Goal: Obtain resource: Obtain resource

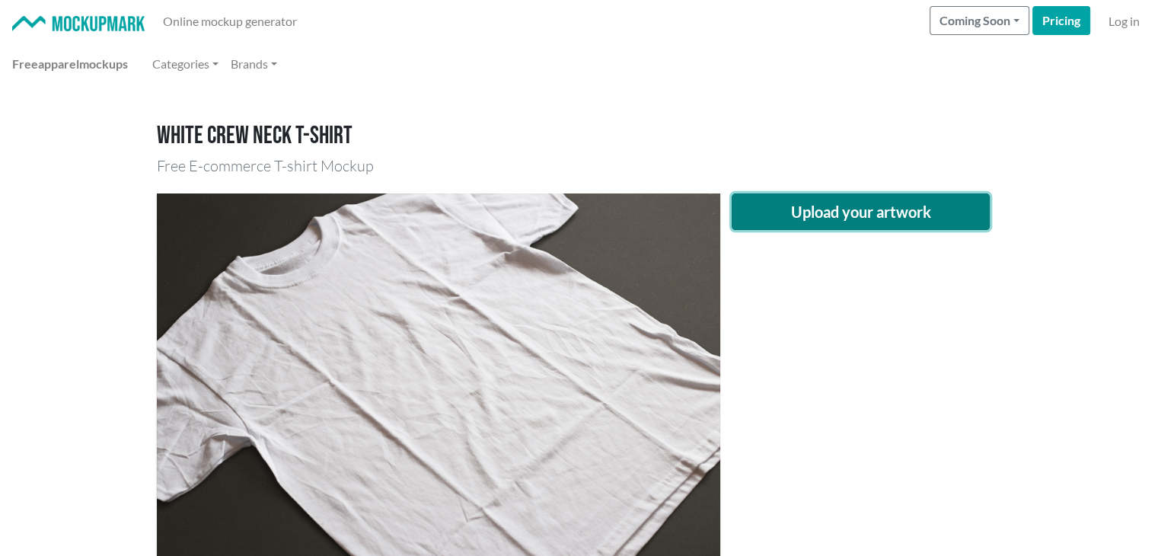
click at [845, 218] on button "Upload your artwork" at bounding box center [861, 211] width 259 height 37
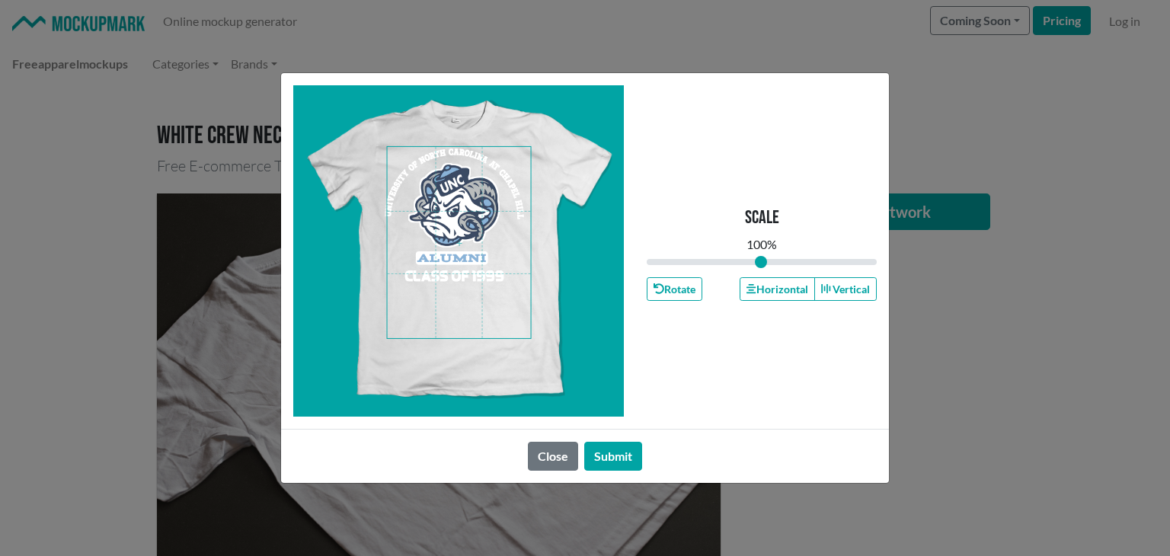
click at [441, 281] on span at bounding box center [459, 242] width 143 height 191
click at [777, 278] on button "Horizontal" at bounding box center [776, 289] width 75 height 24
click at [774, 280] on button "Horizontal" at bounding box center [776, 289] width 75 height 24
click at [771, 283] on button "Horizontal" at bounding box center [776, 289] width 75 height 24
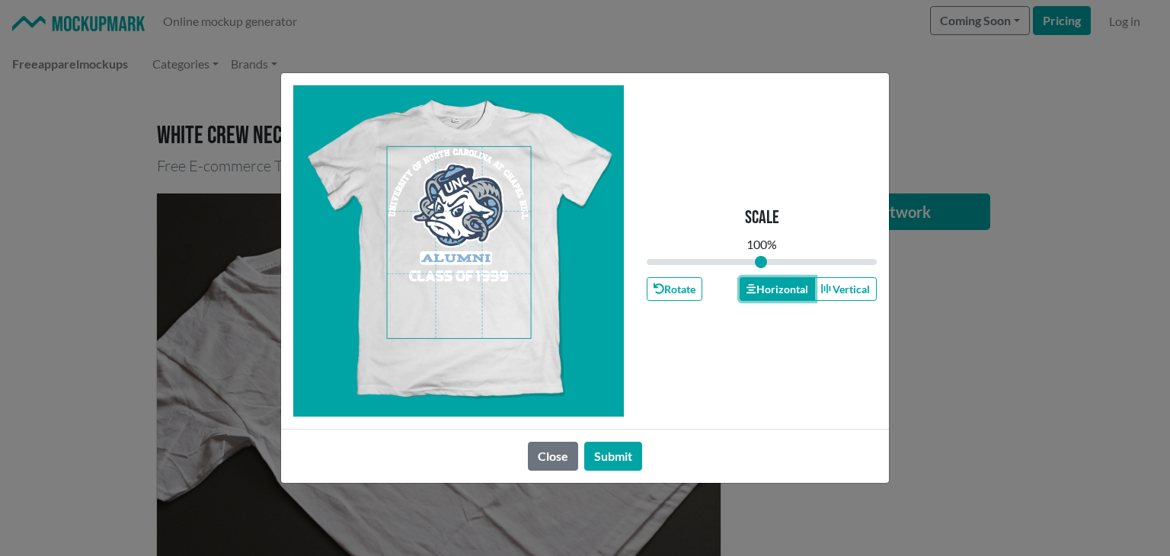
click at [770, 284] on button "Horizontal" at bounding box center [776, 289] width 75 height 24
click at [618, 458] on button "Submit" at bounding box center [613, 456] width 58 height 29
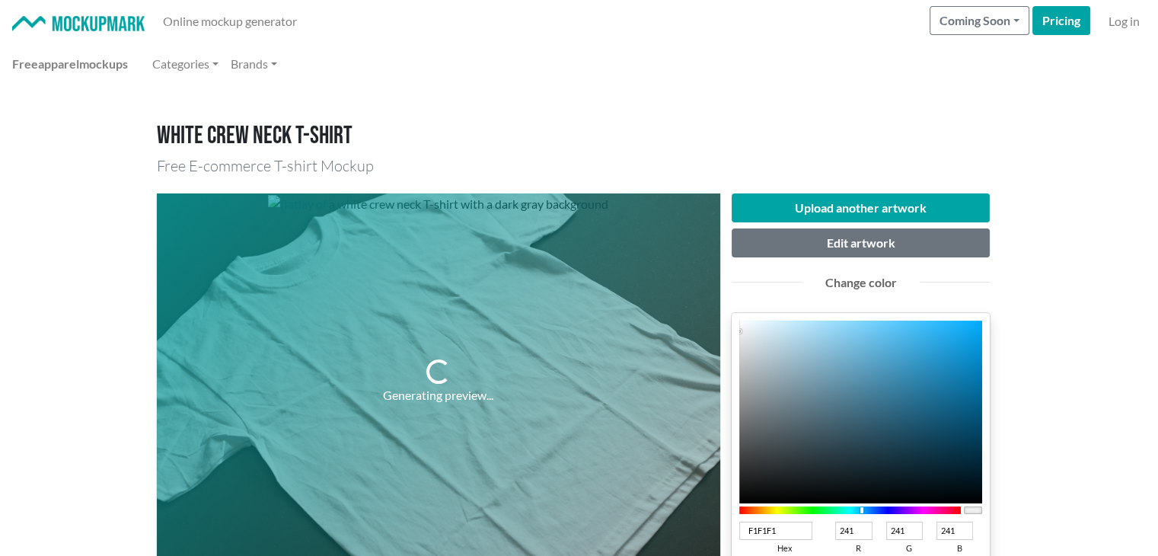
click at [862, 512] on div at bounding box center [850, 510] width 222 height 8
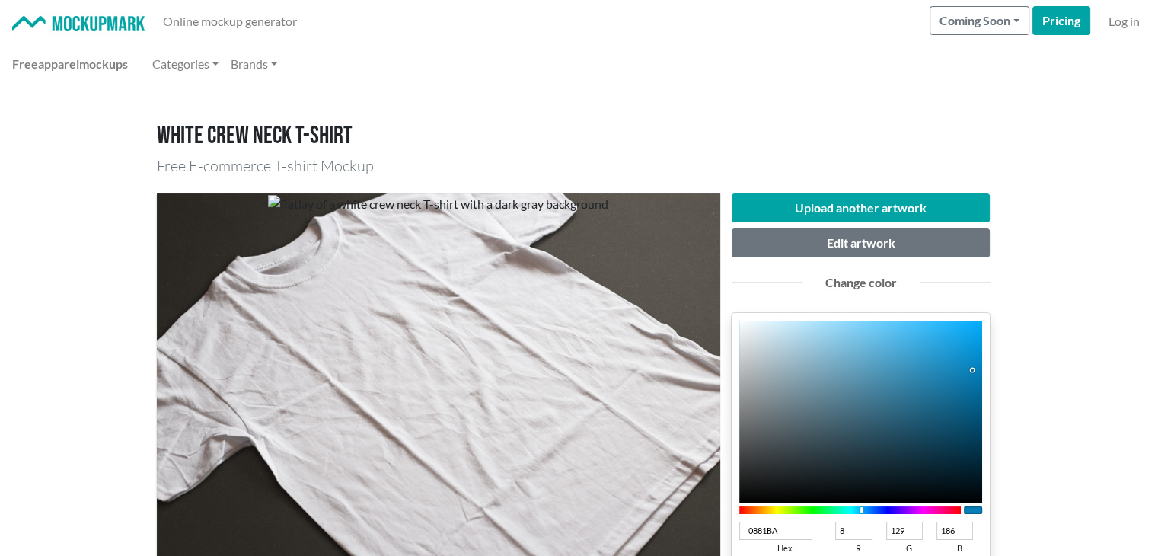
type input "0881BA"
type input "8"
type input "129"
type input "186"
click at [974, 372] on div at bounding box center [861, 412] width 244 height 183
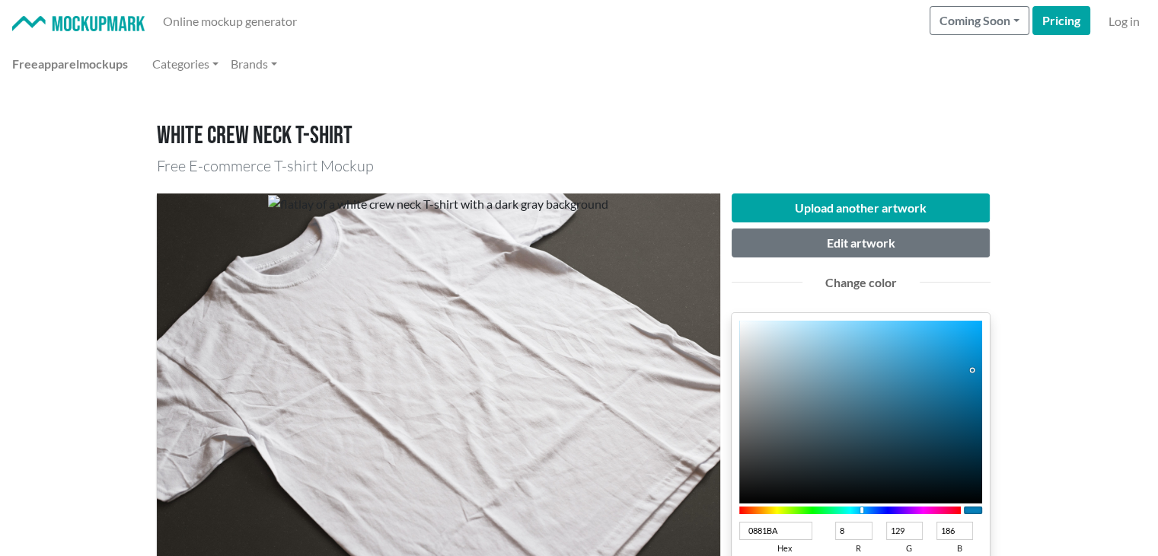
type input "067EB6"
type input "6"
type input "126"
type input "182"
type input "0381BB"
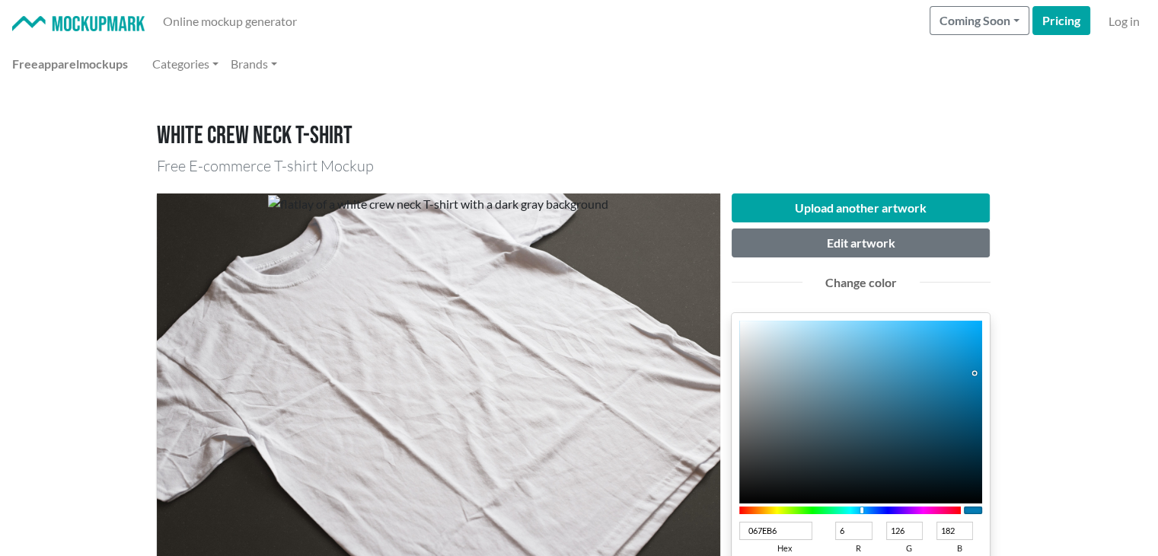
type input "3"
type input "129"
type input "187"
type input "0281BB"
type input "2"
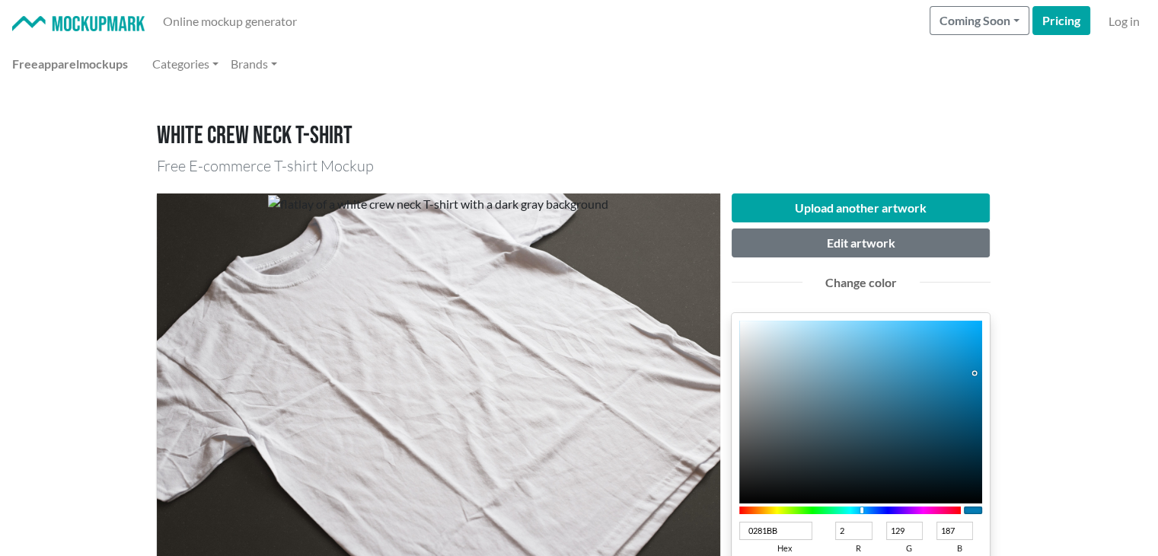
type input "0180BA"
type input "1"
type input "128"
type input "186"
type input "0074A9"
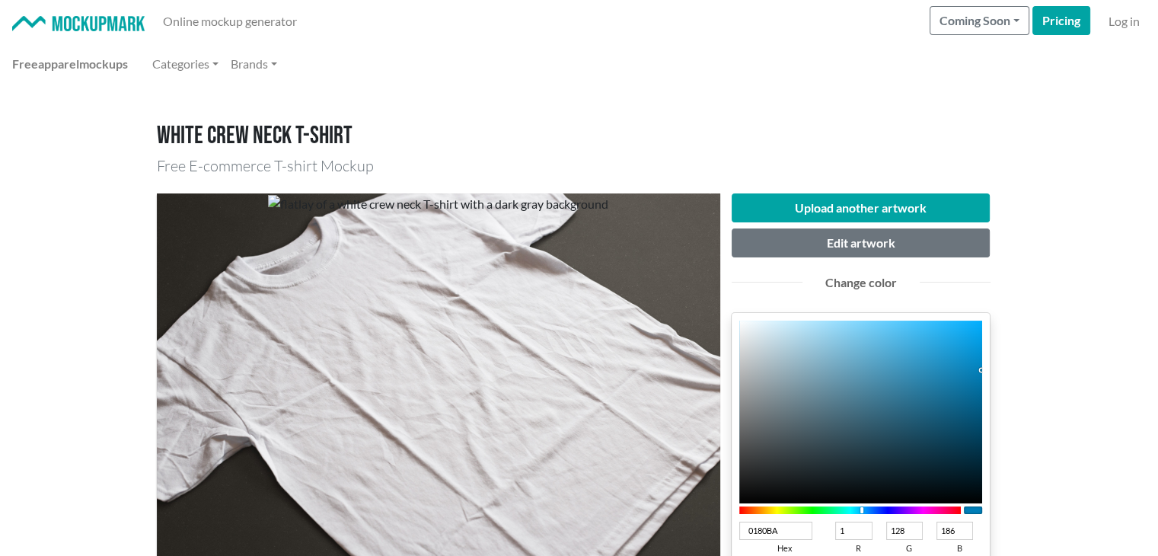
type input "0"
type input "116"
type input "169"
type input "0073A7"
type input "115"
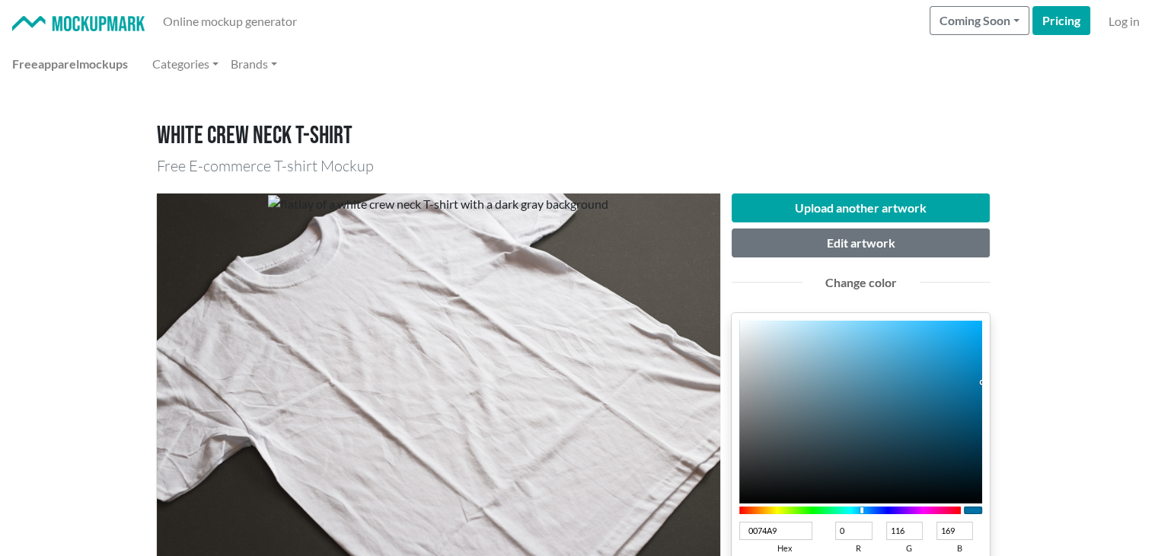
type input "167"
type input "006FA2"
type input "111"
type input "162"
type input "006EA1"
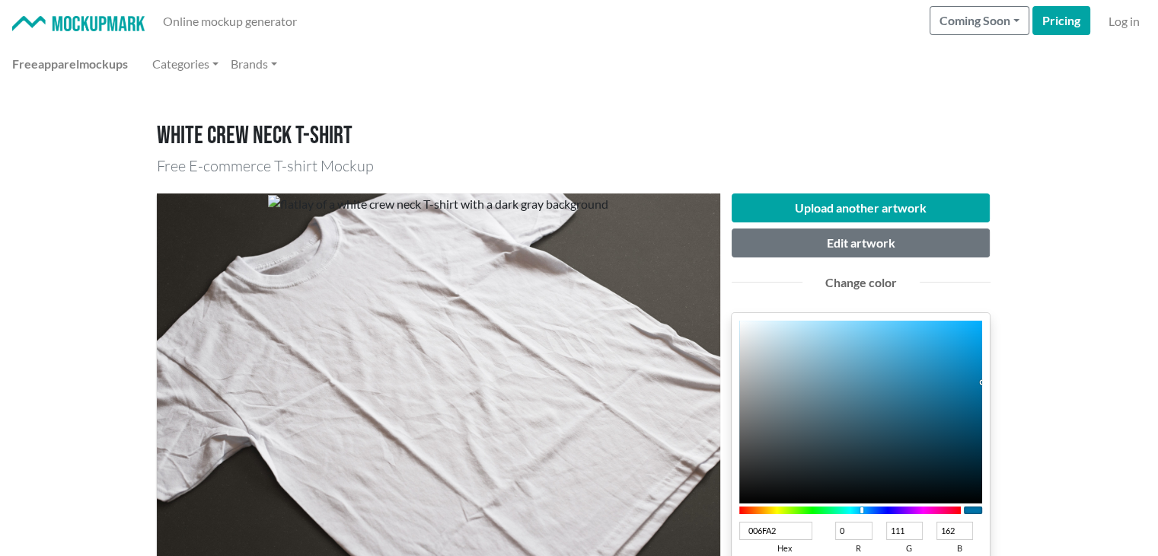
type input "110"
type input "161"
type input "006FA3"
type input "111"
type input "163"
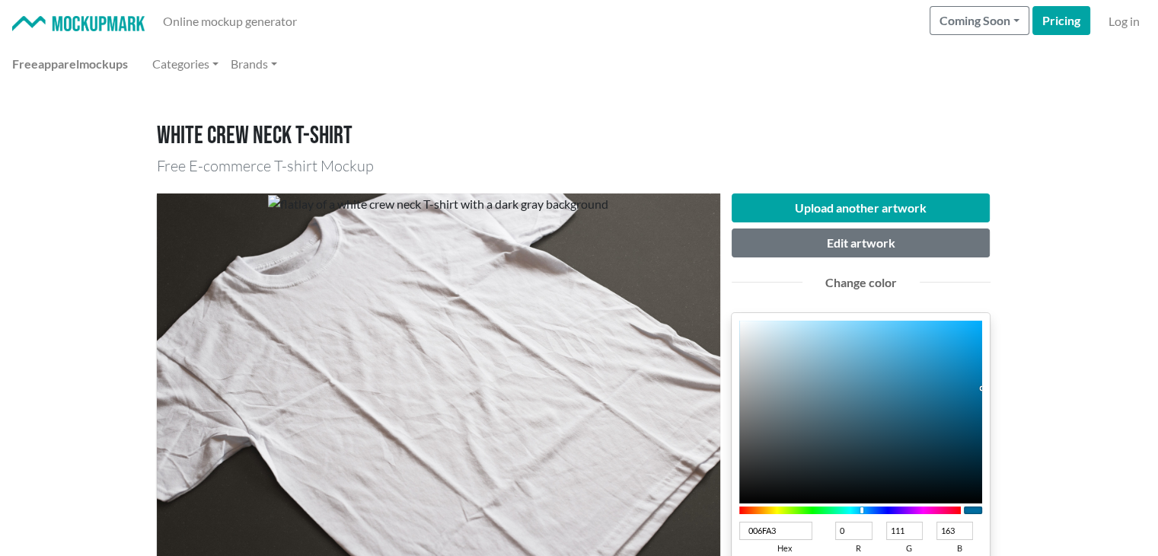
type input "0070A5"
type input "112"
type input "165"
type input "0073A9"
type input "115"
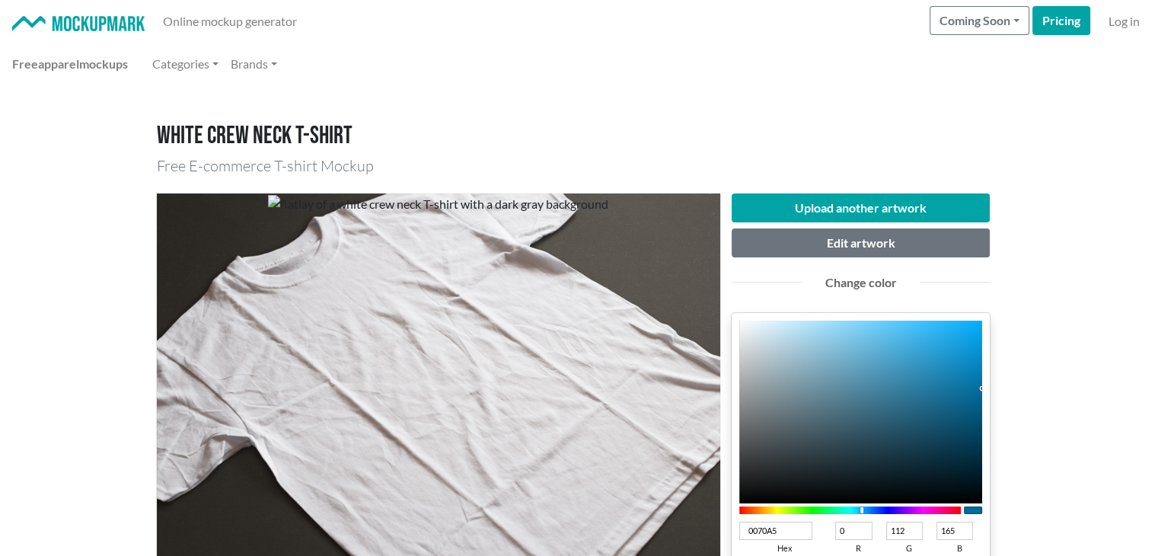
type input "169"
type input "[DATE]"
type input "117"
type input "173"
type input "0074AB"
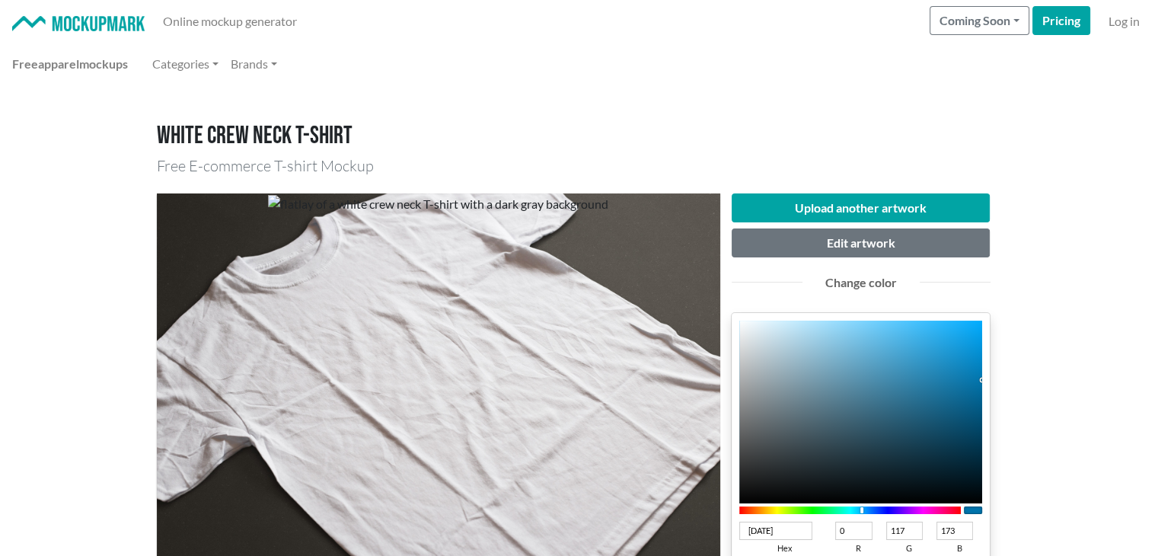
type input "116"
type input "171"
type input "006FA3"
type input "111"
type input "163"
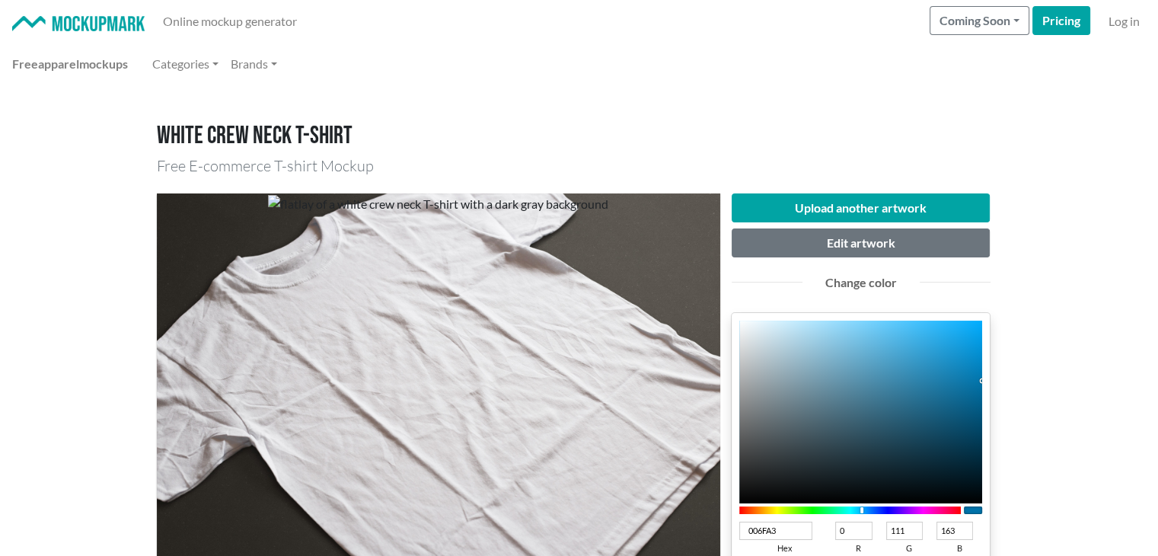
type input "006899"
type input "104"
type input "153"
type input "006898"
type input "152"
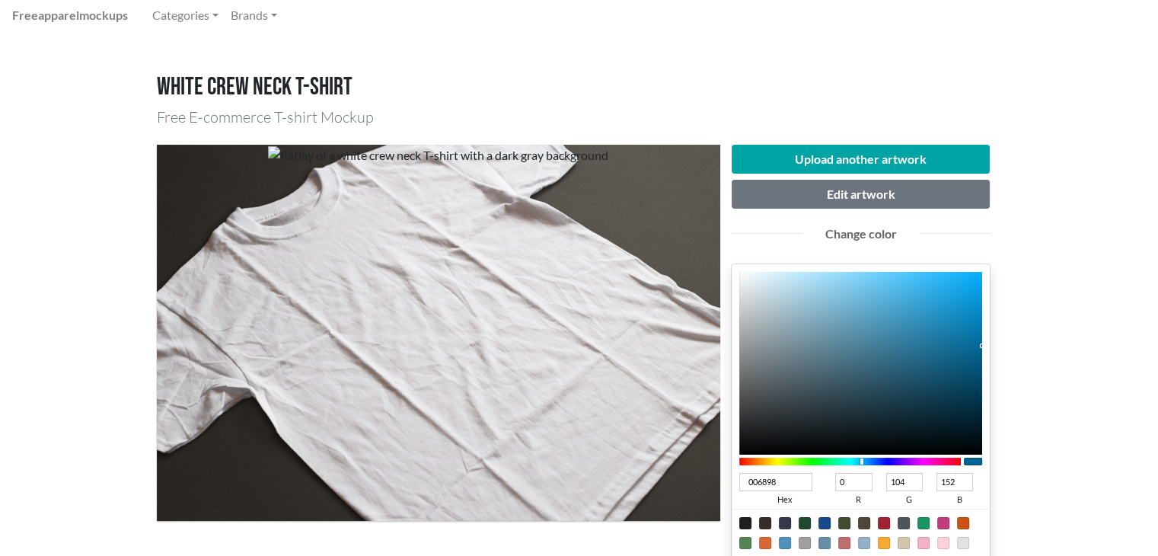
scroll to position [254, 0]
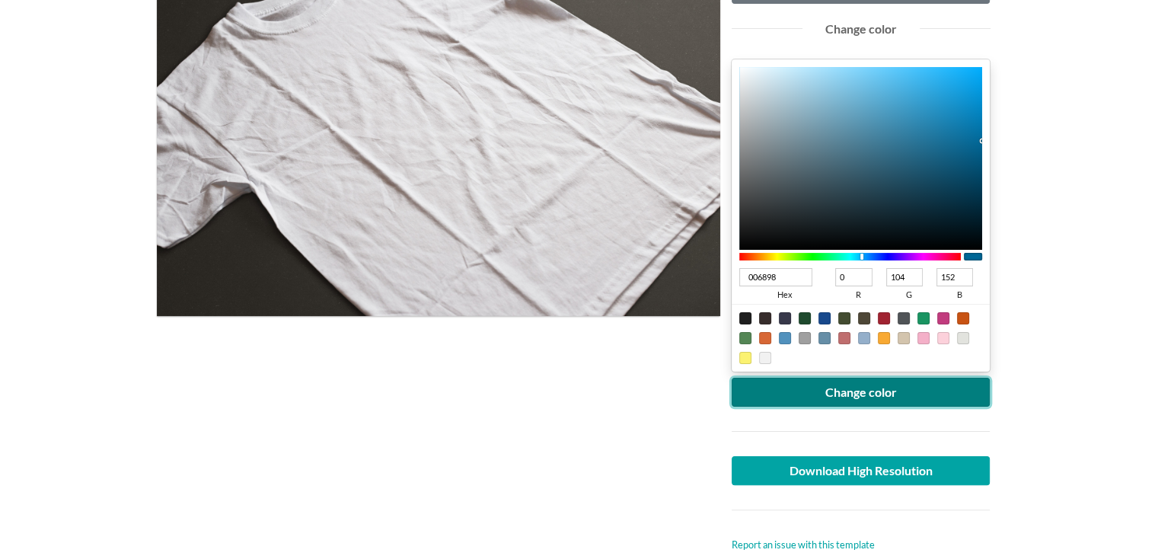
click at [910, 394] on button "Change color" at bounding box center [861, 392] width 259 height 29
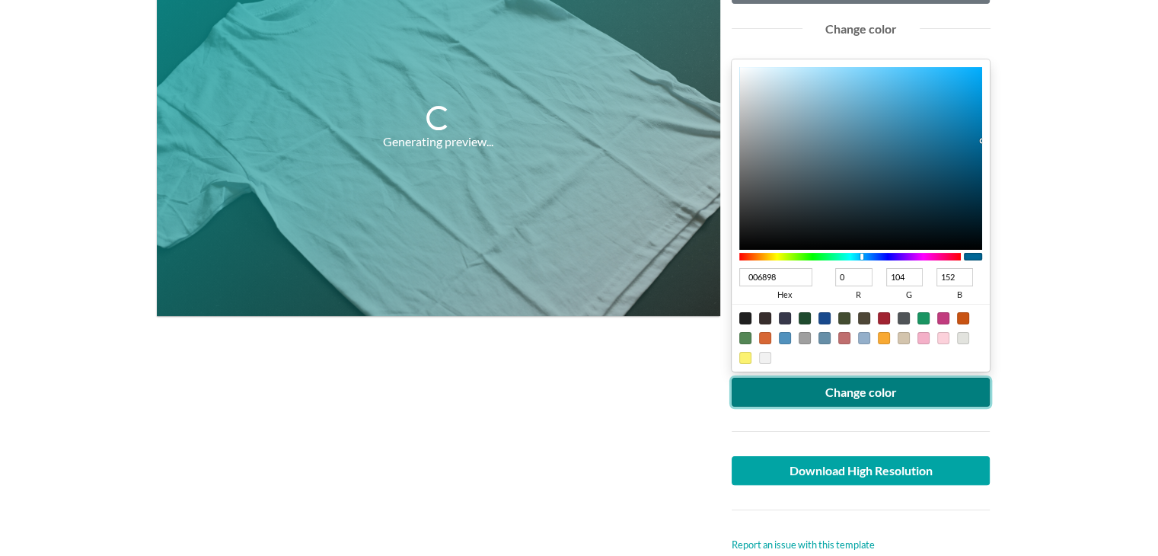
scroll to position [0, 0]
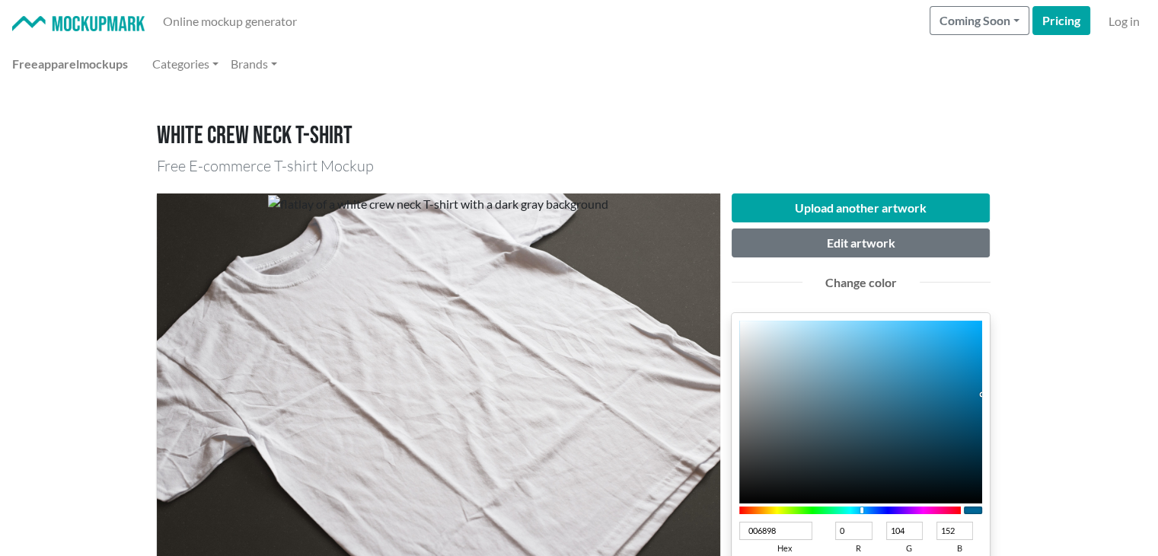
type input "33ADE5"
type input "51"
type input "173"
type input "229"
click at [928, 339] on div at bounding box center [861, 412] width 244 height 183
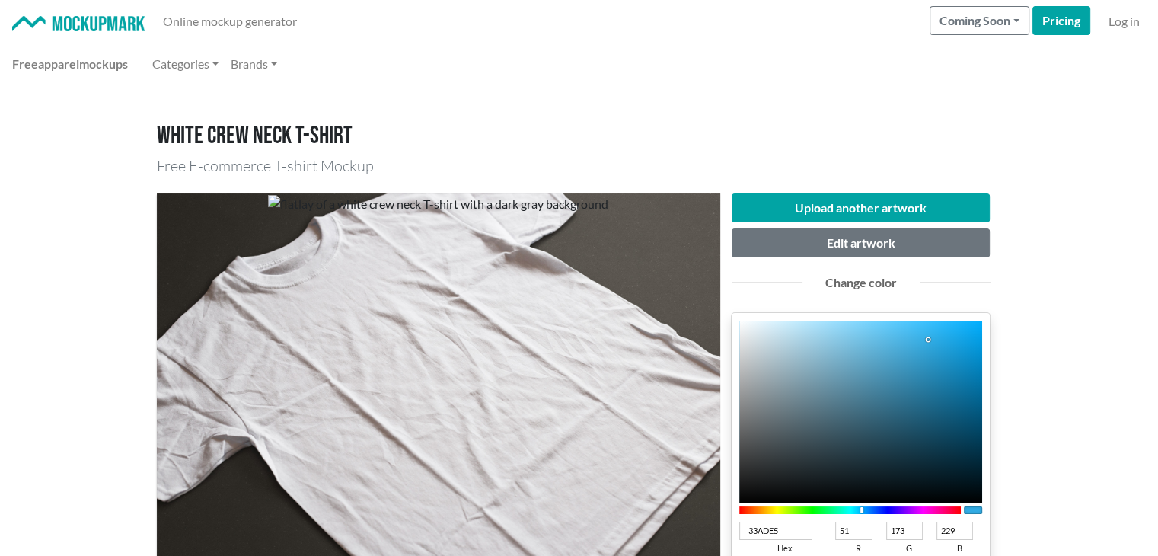
type input "26B0EF"
type input "38"
type input "176"
type input "239"
click at [944, 331] on div at bounding box center [861, 412] width 244 height 183
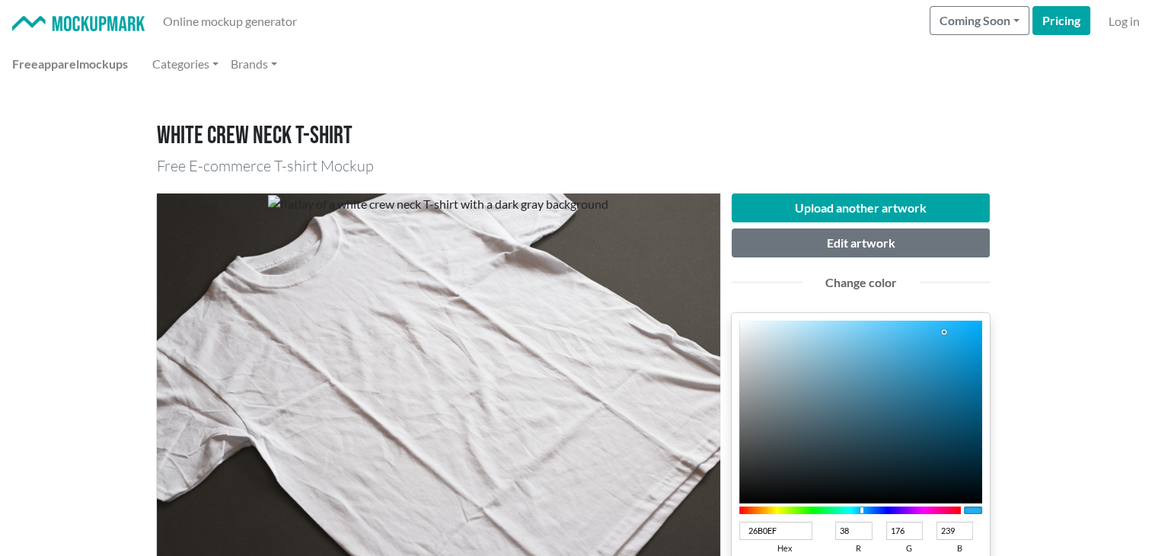
type input "27B6F8"
type input "39"
type input "182"
type input "248"
click at [944, 325] on div at bounding box center [861, 412] width 244 height 183
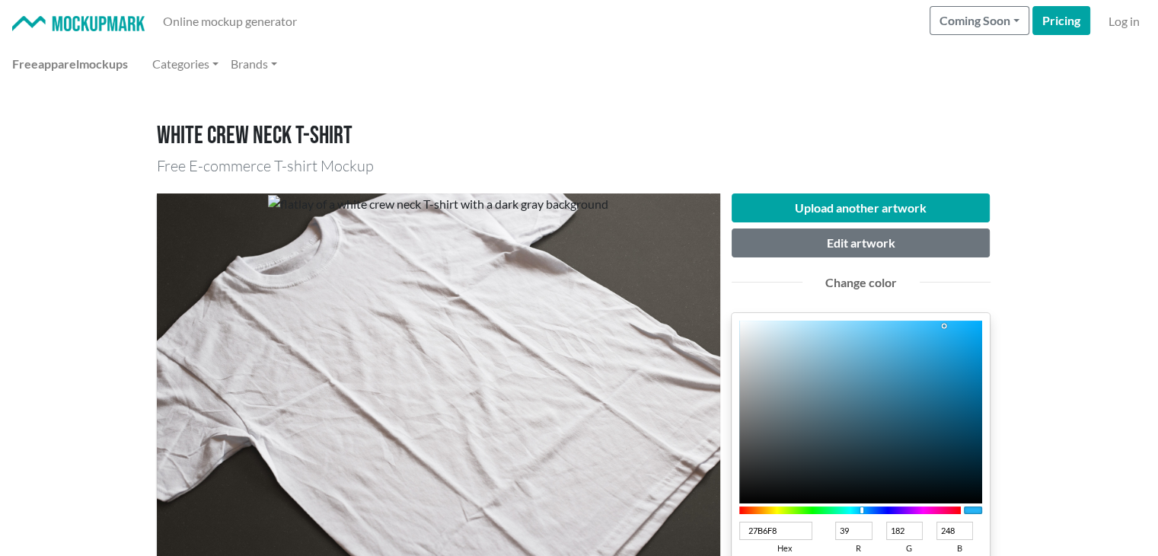
scroll to position [254, 0]
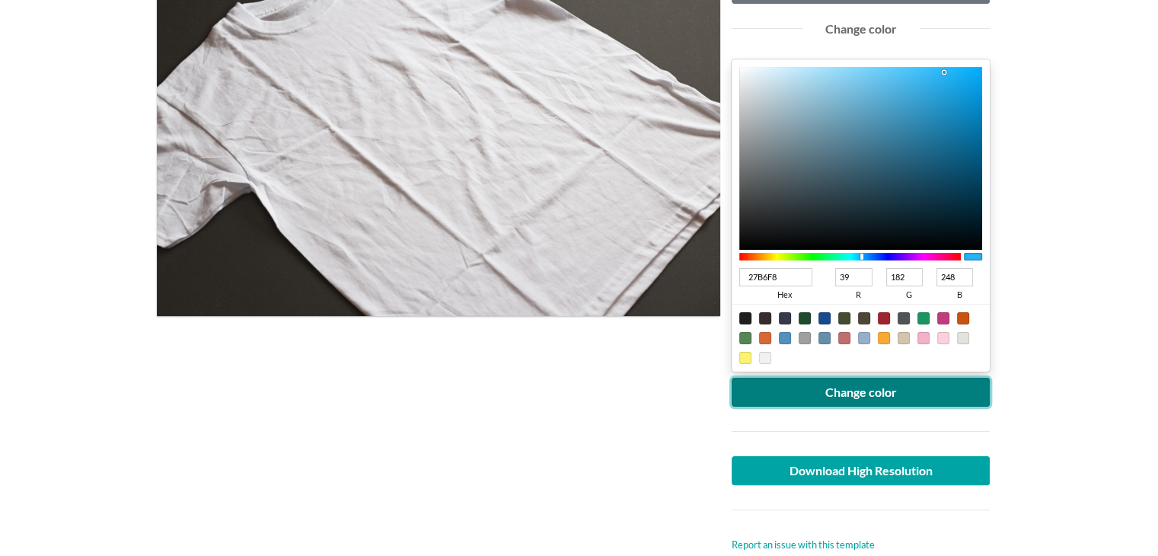
drag, startPoint x: 839, startPoint y: 383, endPoint x: 826, endPoint y: 388, distance: 14.7
click at [839, 383] on button "Change color" at bounding box center [861, 392] width 259 height 29
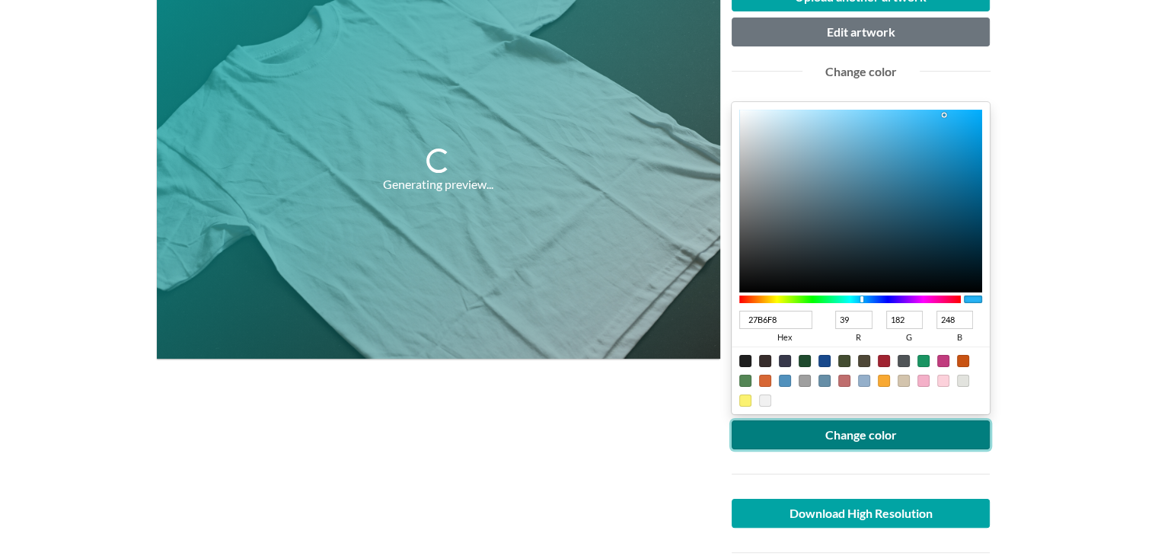
scroll to position [0, 0]
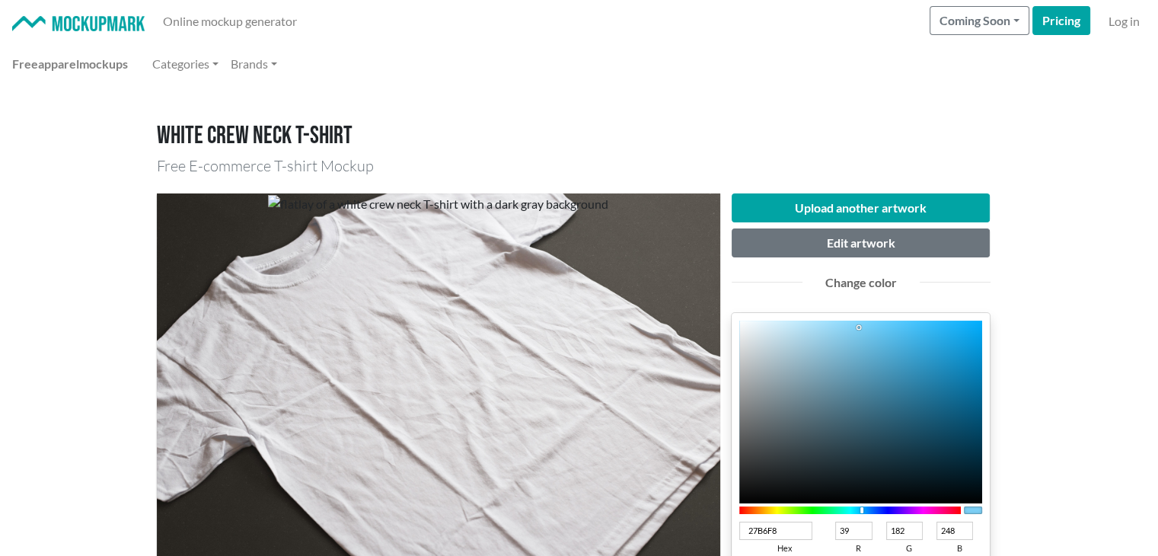
type input "7DD0F6"
type input "125"
type input "208"
type input "246"
click at [859, 327] on div at bounding box center [861, 412] width 244 height 183
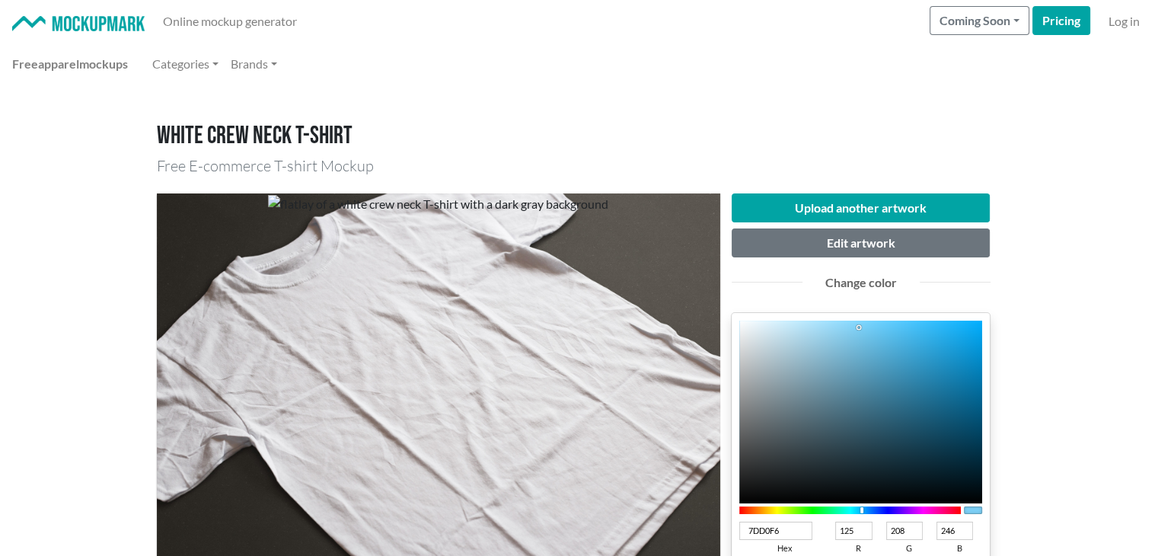
type input "6BD0FE"
type input "107"
type input "254"
click at [880, 321] on div at bounding box center [861, 412] width 244 height 183
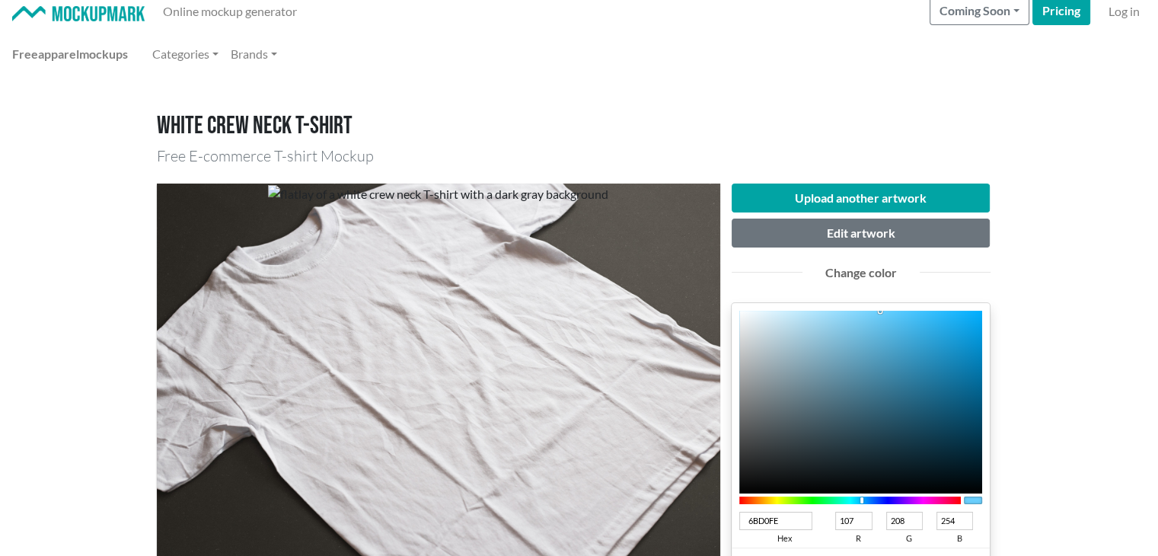
scroll to position [254, 0]
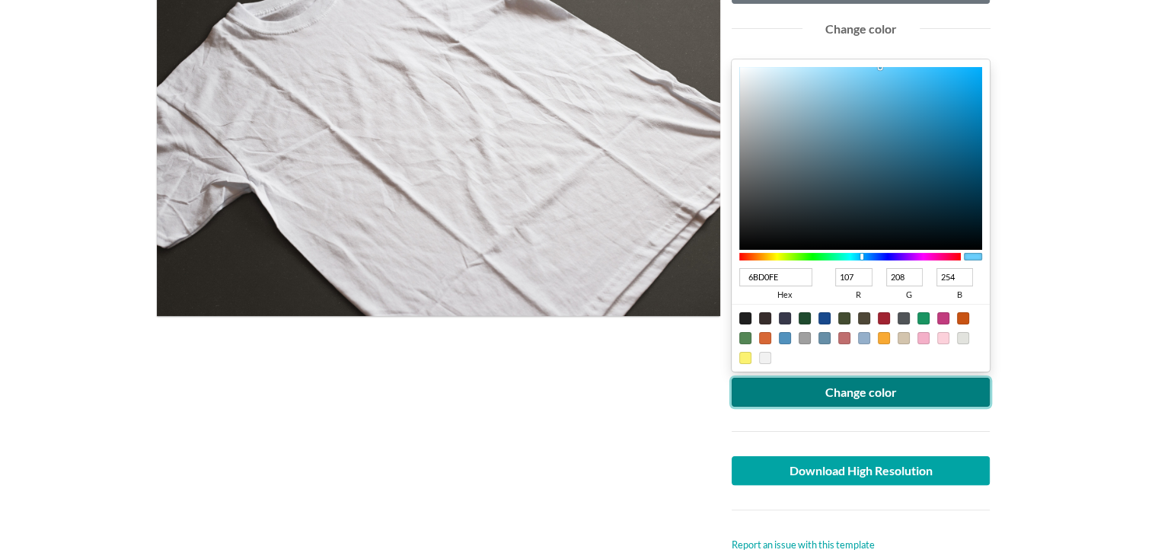
click at [838, 391] on button "Change color" at bounding box center [861, 392] width 259 height 29
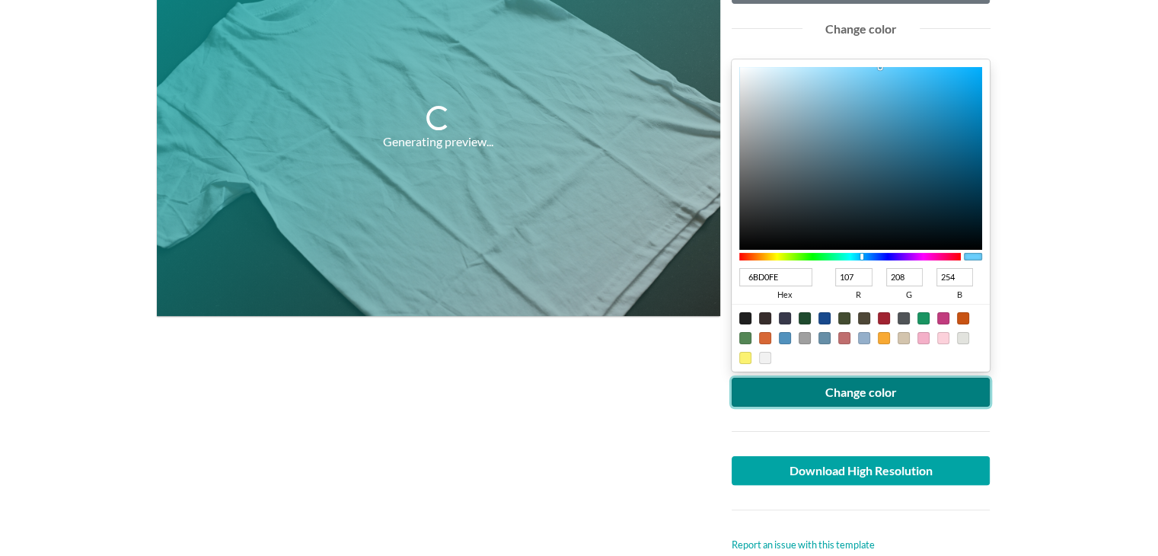
scroll to position [0, 0]
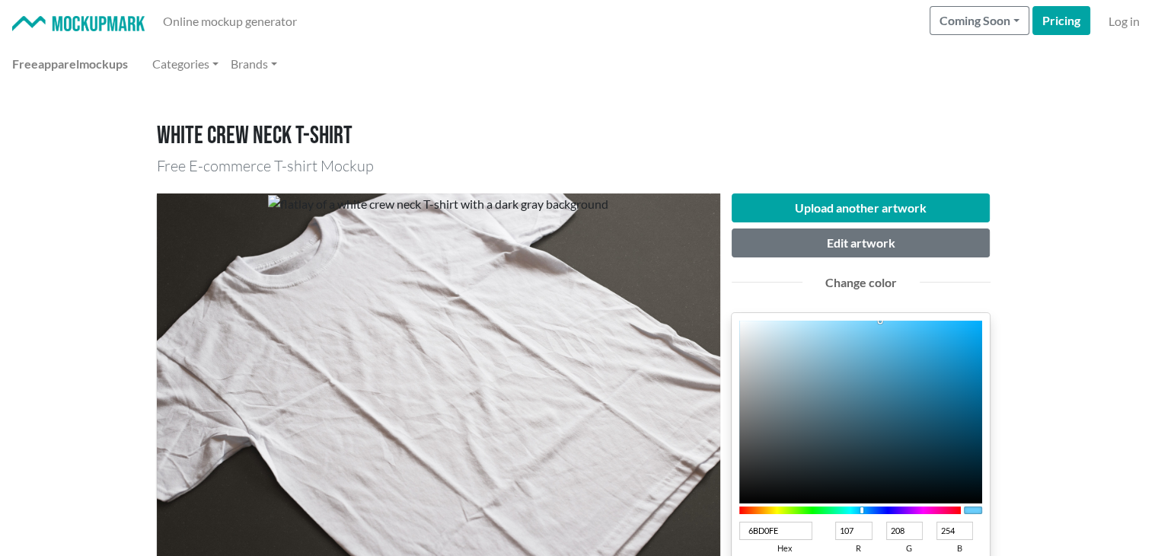
type input "71BADB"
type input "113"
type input "186"
type input "219"
type input "71B9D9"
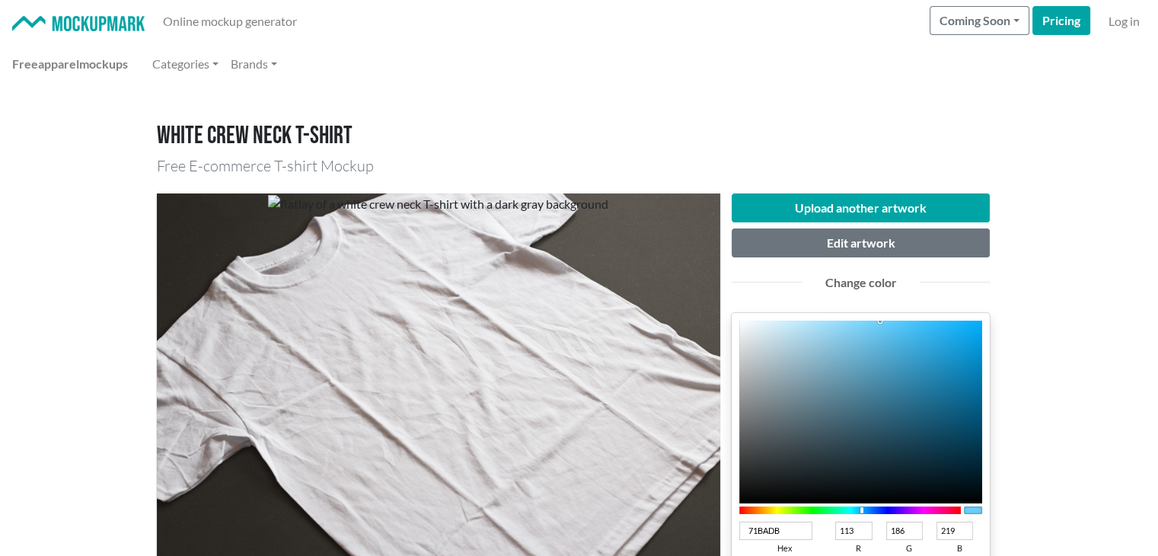
type input "185"
type input "217"
type input "71B8D8"
type input "184"
type input "216"
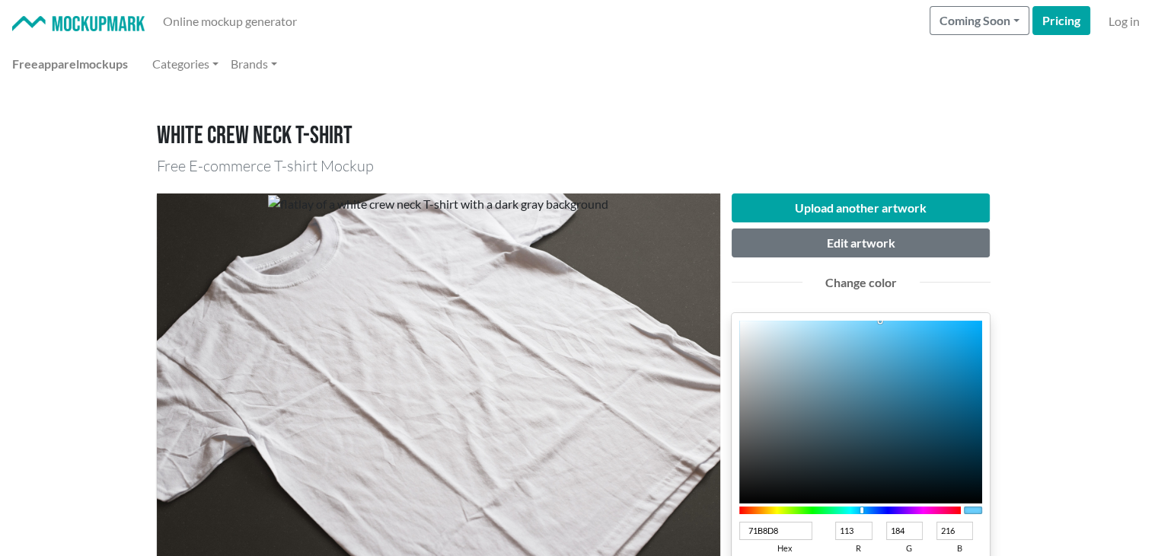
type input "72B4D2"
type input "114"
type input "180"
type input "210"
type input "72B3D1"
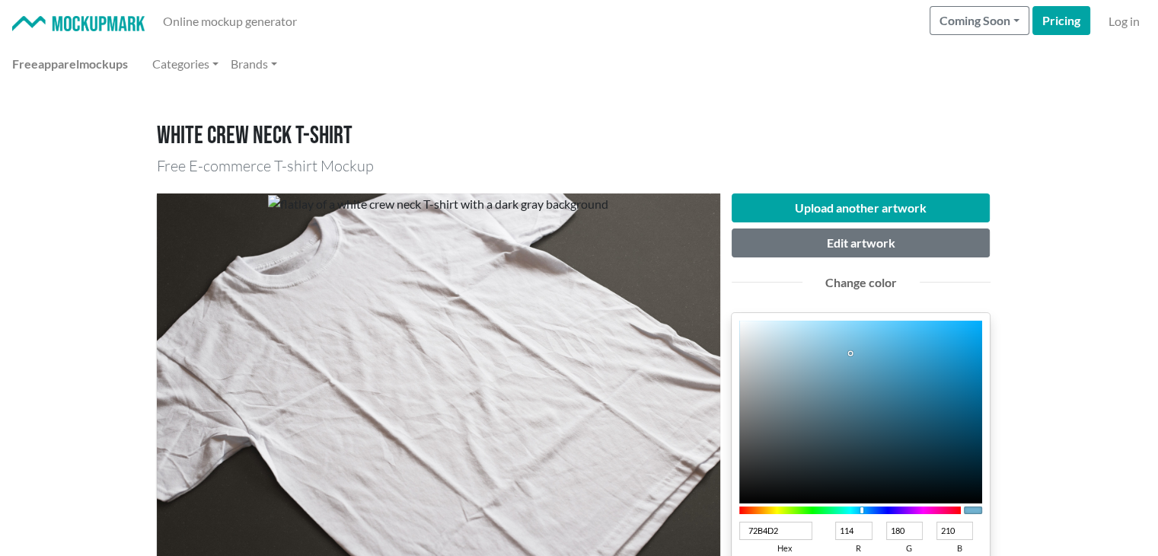
type input "179"
type input "209"
type input "72B1CD"
type input "177"
type input "205"
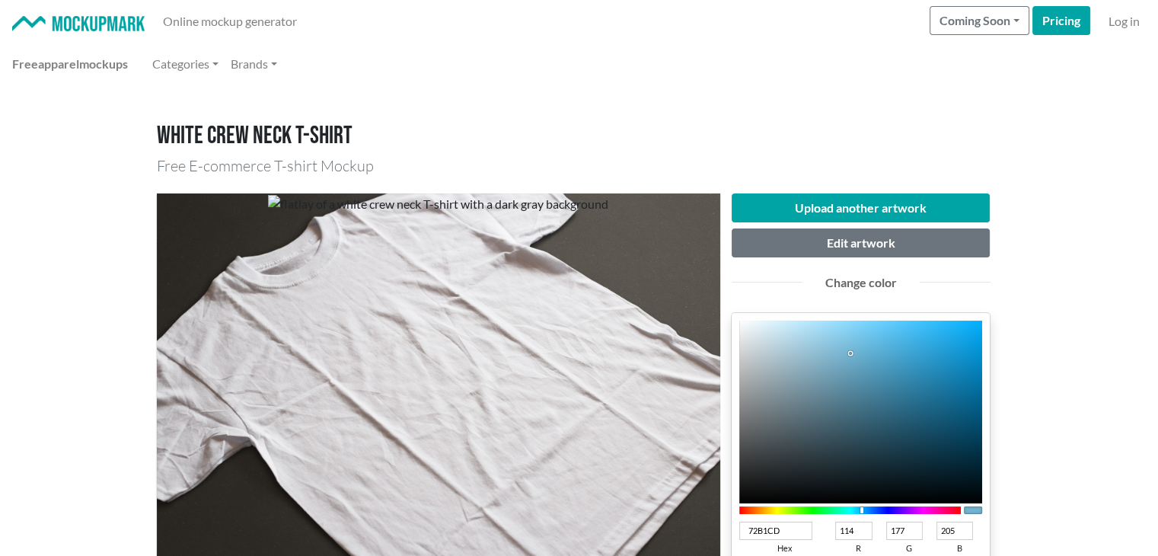
type input "71B0CB"
type input "113"
type input "176"
type input "203"
type input "71AFCA"
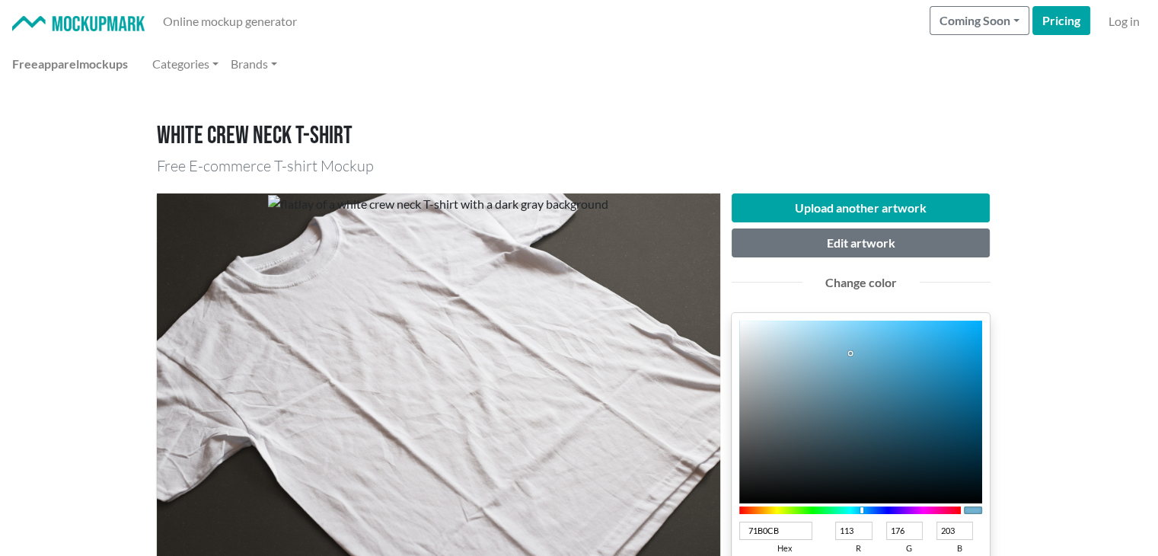
type input "175"
type input "202"
drag, startPoint x: 858, startPoint y: 346, endPoint x: 847, endPoint y: 358, distance: 16.2
click at [847, 358] on div at bounding box center [861, 412] width 244 height 183
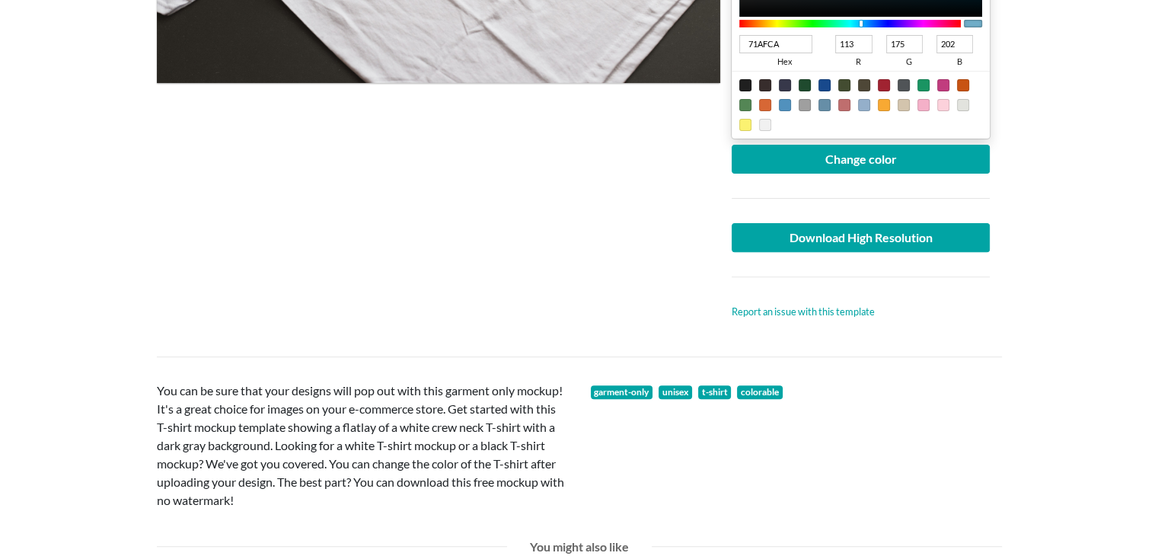
scroll to position [507, 0]
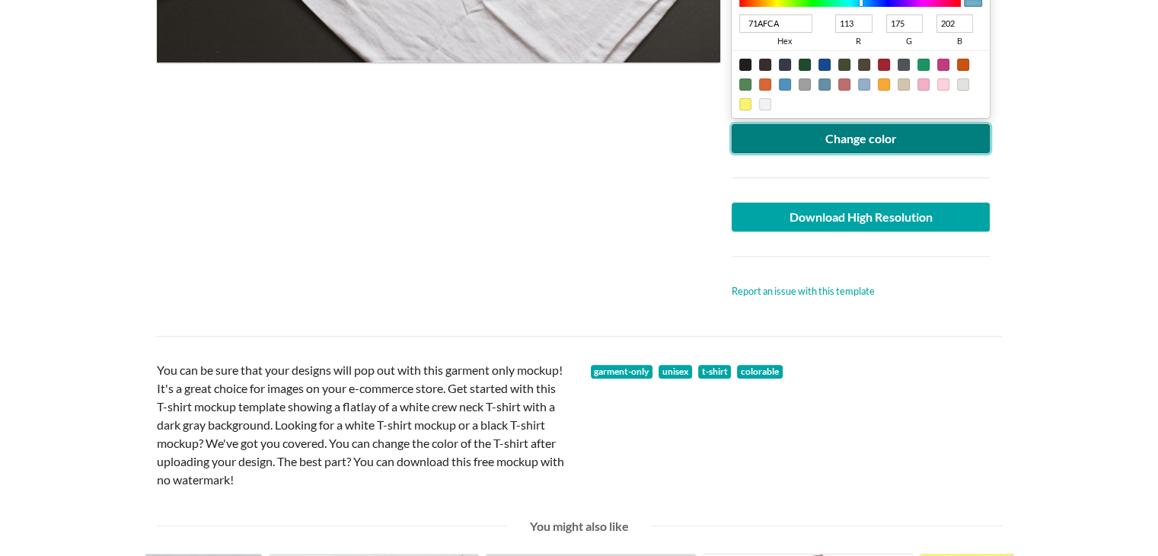
click at [856, 140] on button "Change color" at bounding box center [861, 138] width 259 height 29
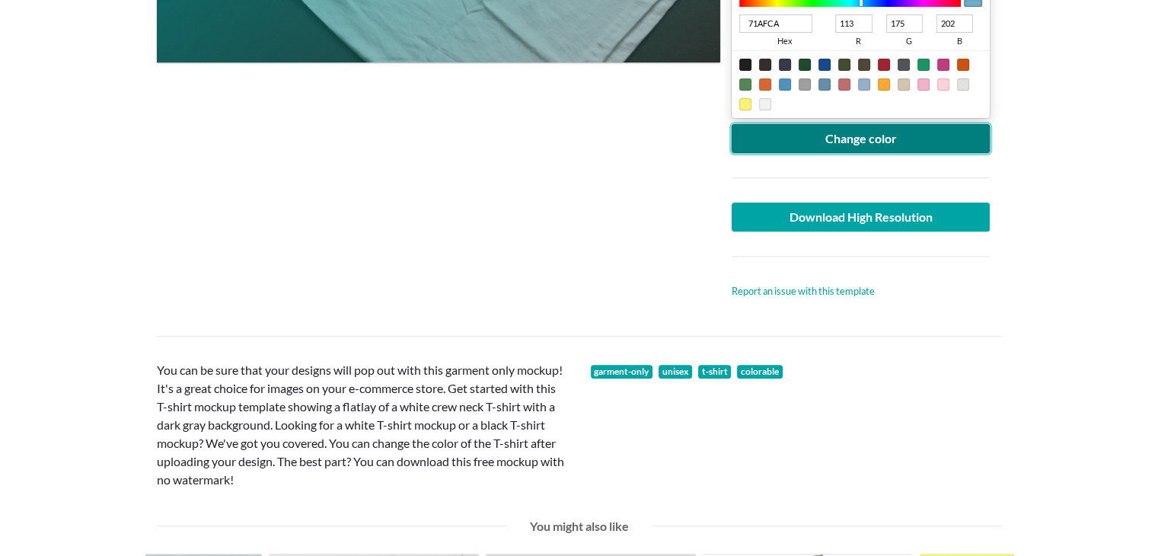
scroll to position [254, 0]
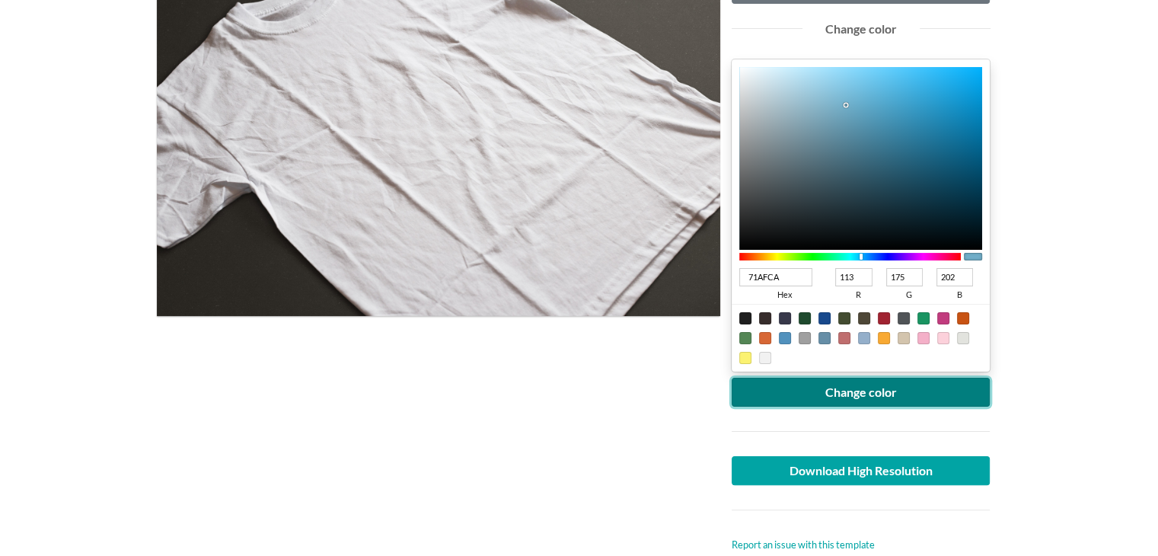
drag, startPoint x: 907, startPoint y: 396, endPoint x: 899, endPoint y: 436, distance: 40.5
click at [905, 395] on button "Change color" at bounding box center [861, 392] width 259 height 29
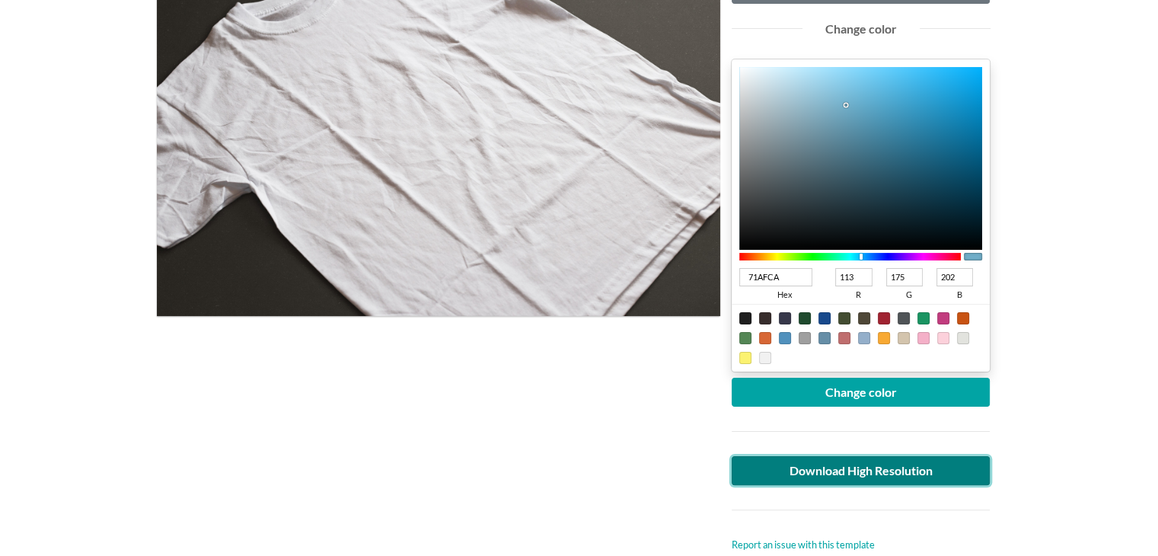
click at [855, 478] on link "Download High Resolution" at bounding box center [861, 470] width 259 height 29
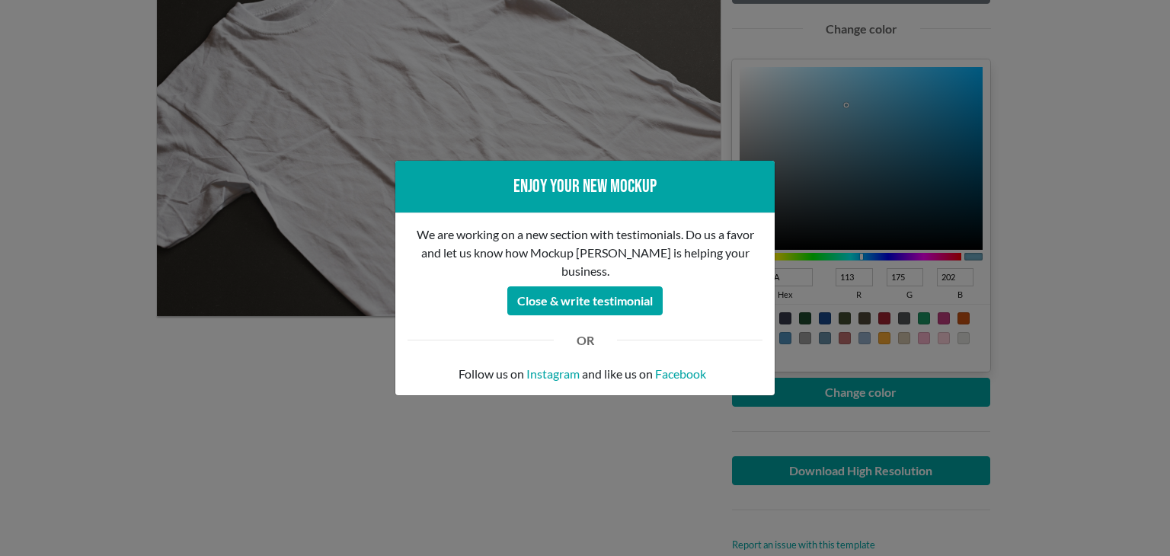
click at [300, 401] on div "Enjoy your new mockup We are working on a new section with testimonials. Do us …" at bounding box center [585, 278] width 1170 height 556
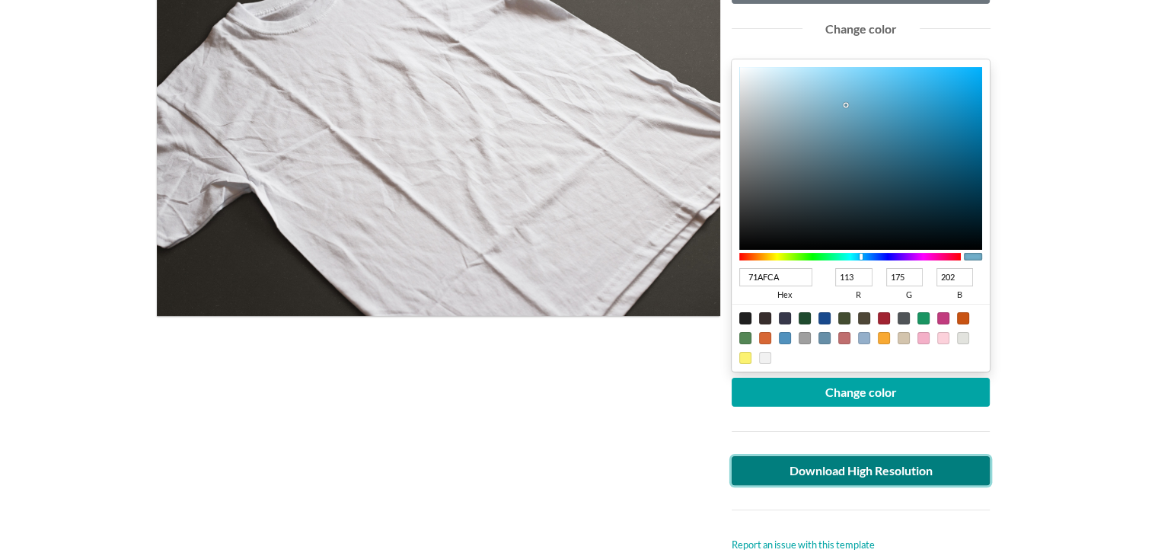
scroll to position [0, 0]
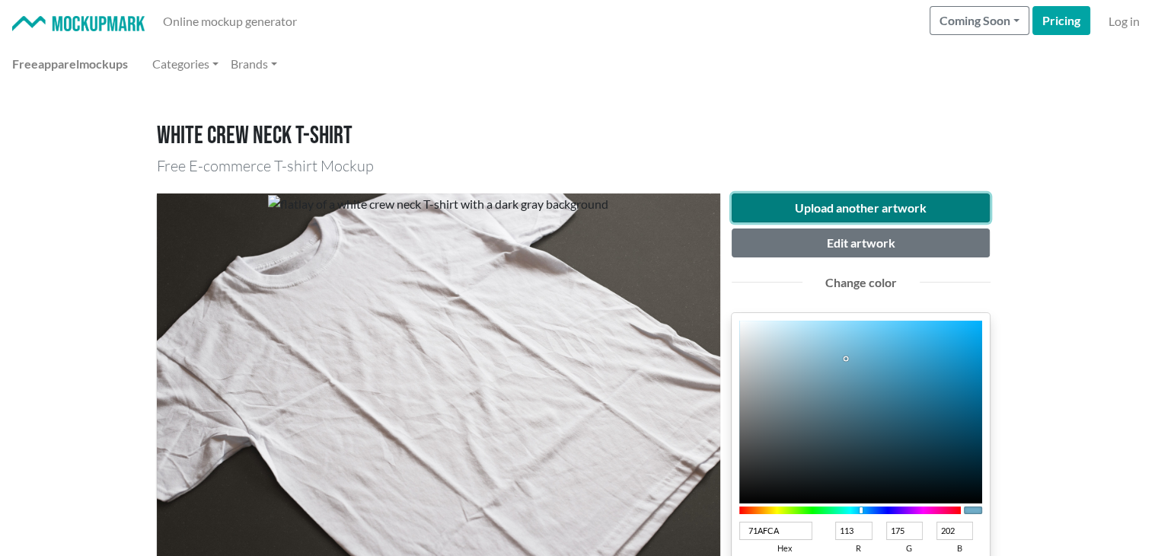
click at [822, 206] on button "Upload another artwork" at bounding box center [861, 207] width 259 height 29
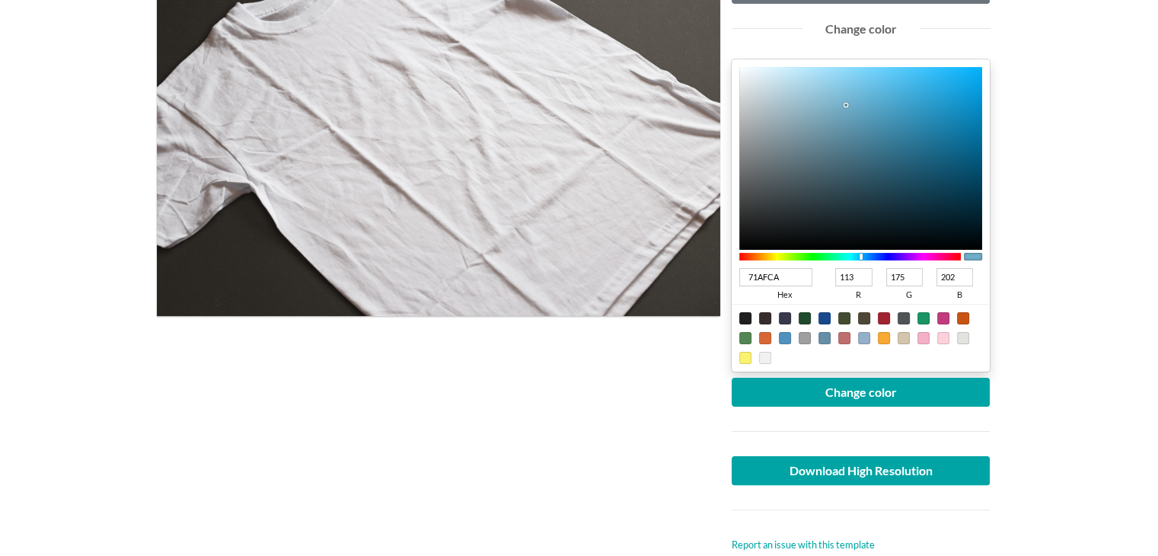
click at [1057, 37] on main "White crew neck T-shirt Free E-commerce T-shirt Mockup Upload another artwork E…" at bounding box center [579, 516] width 1158 height 1369
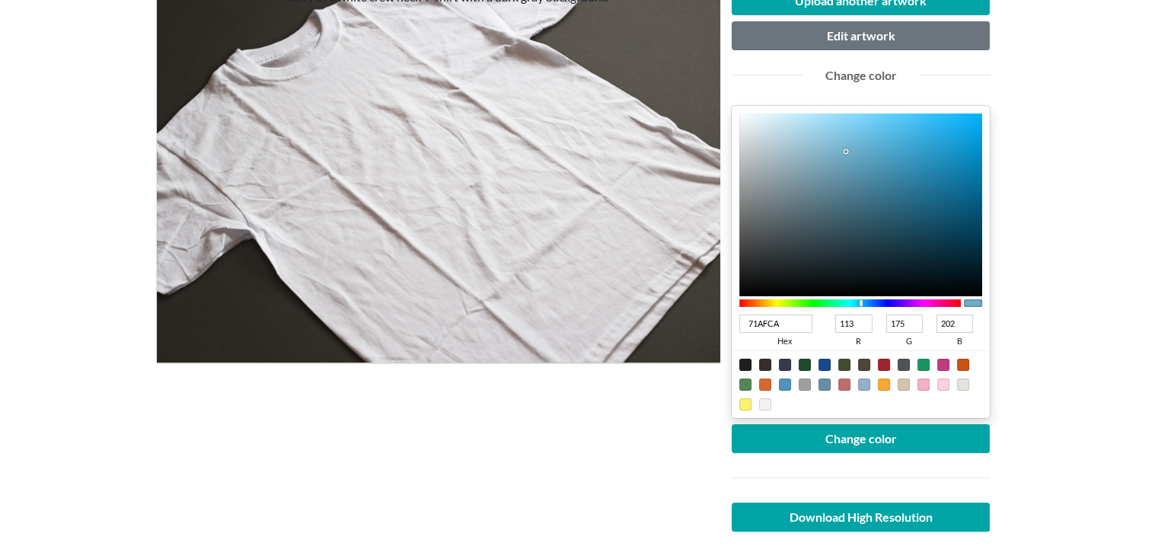
scroll to position [0, 0]
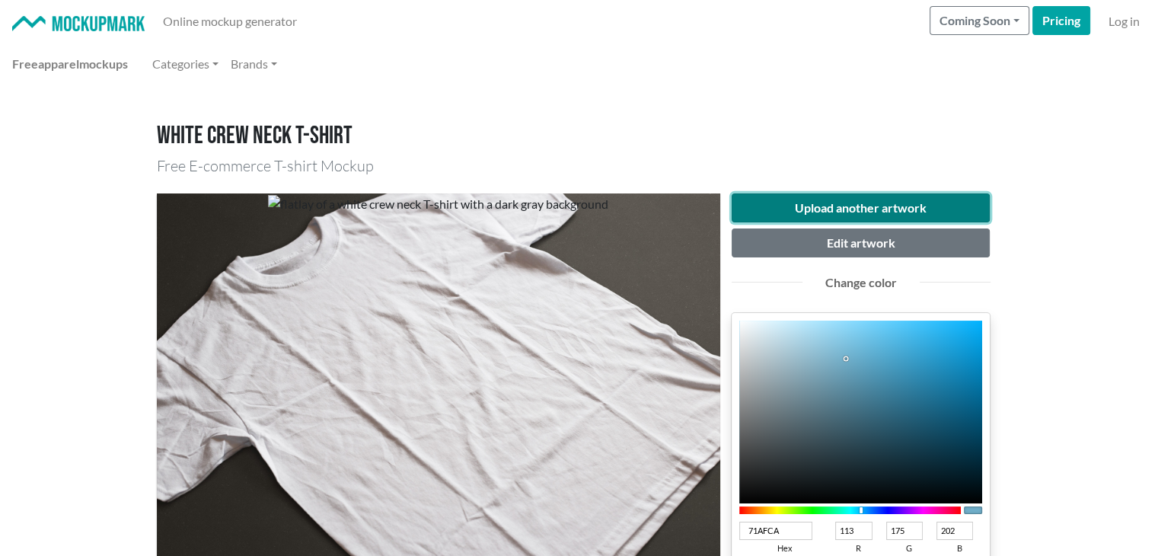
click at [842, 203] on button "Upload another artwork" at bounding box center [861, 207] width 259 height 29
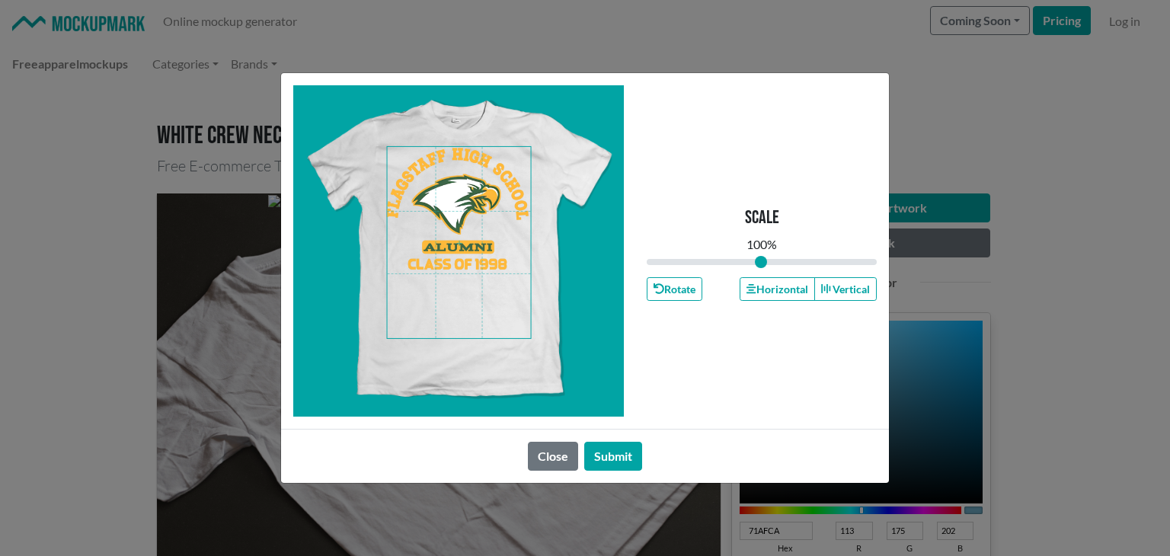
click at [447, 258] on span at bounding box center [459, 242] width 143 height 191
click at [762, 290] on button "Horizontal" at bounding box center [776, 289] width 75 height 24
click at [761, 289] on button "Horizontal" at bounding box center [776, 289] width 75 height 24
click at [618, 449] on button "Submit" at bounding box center [613, 456] width 58 height 29
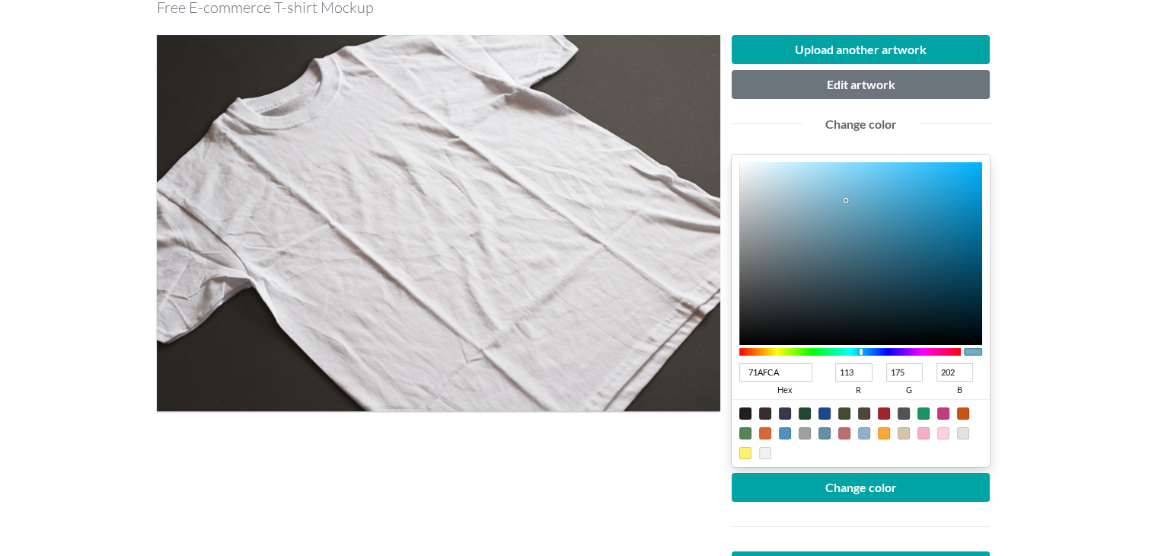
scroll to position [254, 0]
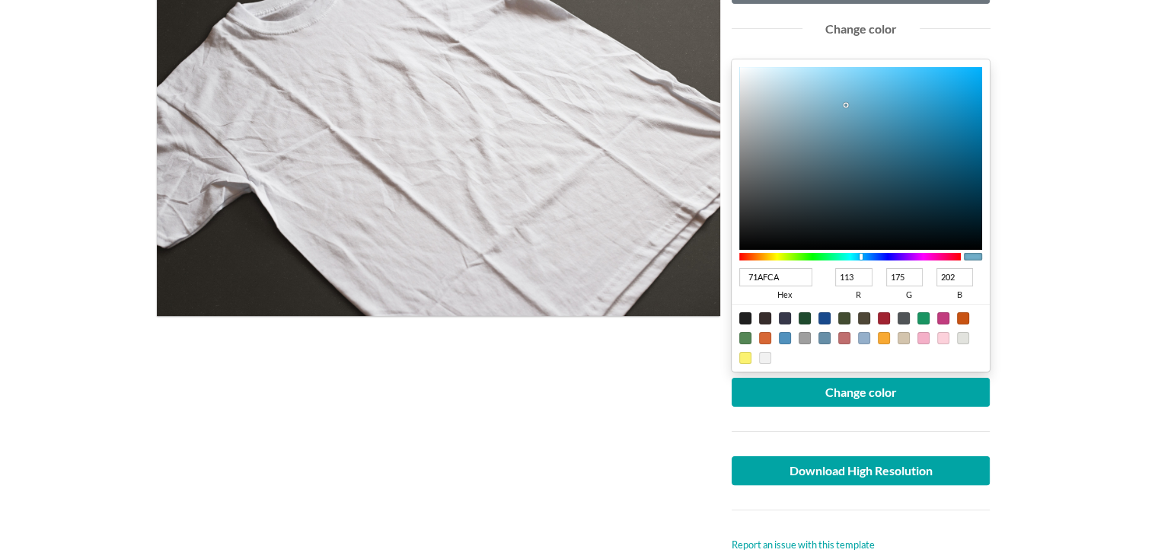
click at [918, 314] on div at bounding box center [924, 318] width 12 height 12
type input "1A9462"
type input "26"
type input "148"
type input "98"
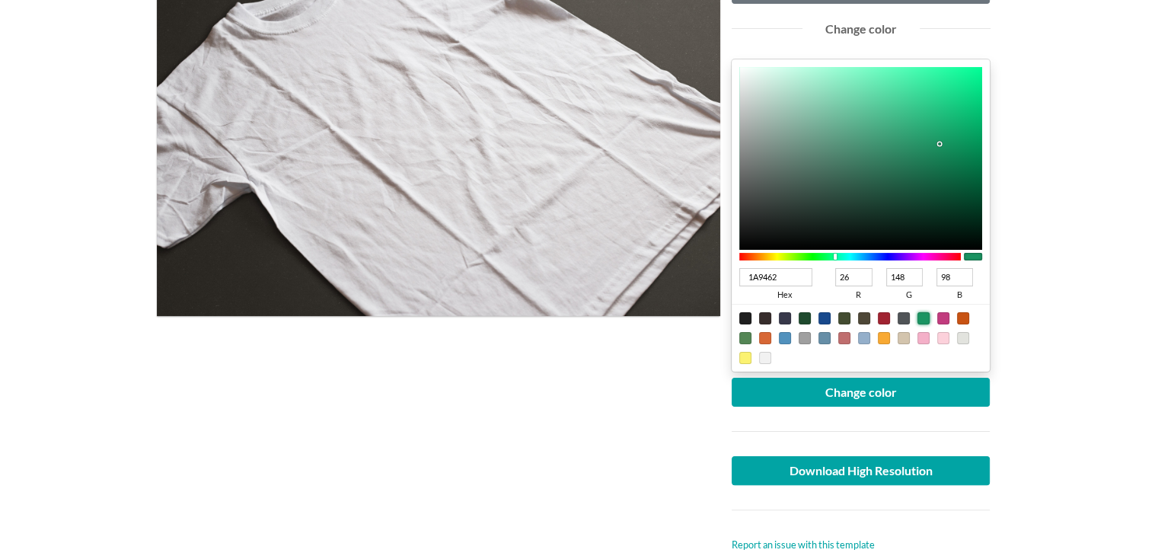
type input "09AA68"
type input "9"
type input "170"
type input "104"
type input "08A867"
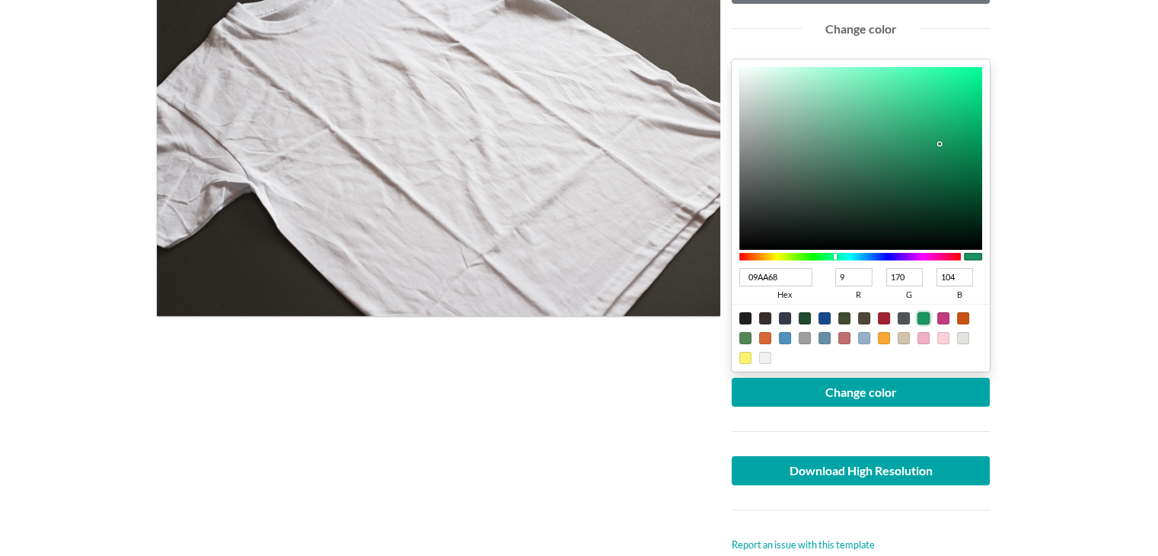
type input "8"
type input "168"
type input "103"
type input "08A766"
type input "167"
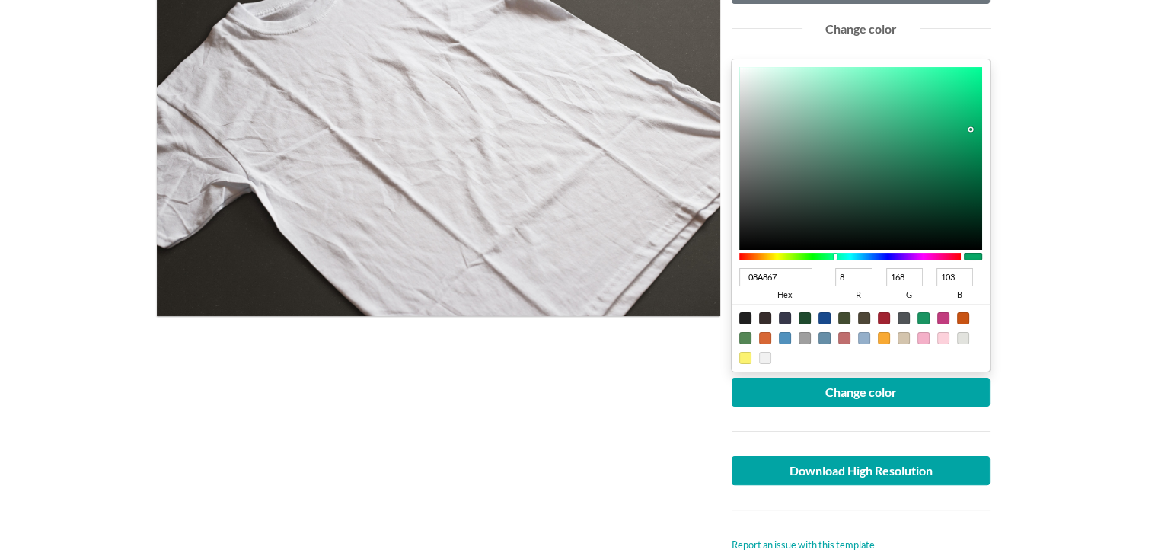
type input "102"
type input "04965A"
type input "4"
type input "150"
type input "90"
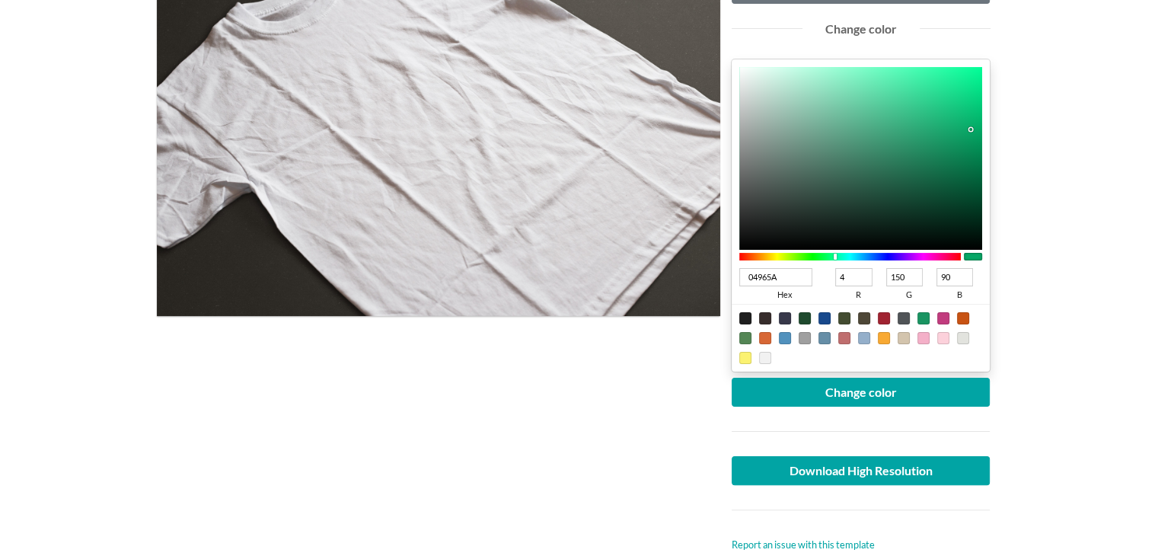
type input "039358"
type input "3"
type input "147"
type input "88"
type input "039056"
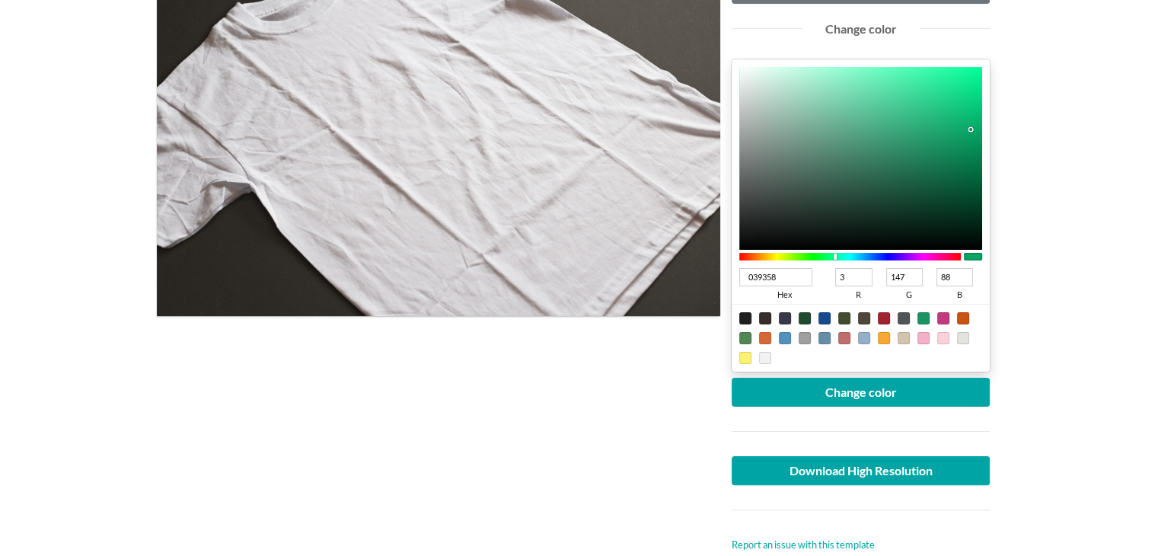
type input "144"
type input "86"
type input "028851"
type input "2"
type input "136"
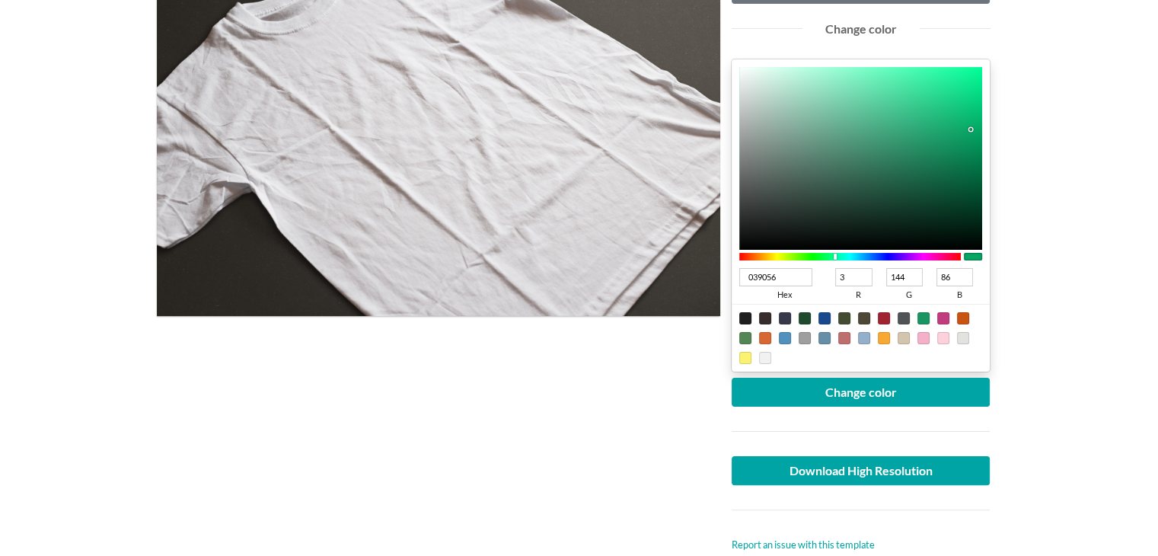
type input "81"
type input "028751"
type input "135"
type input "02844F"
type input "132"
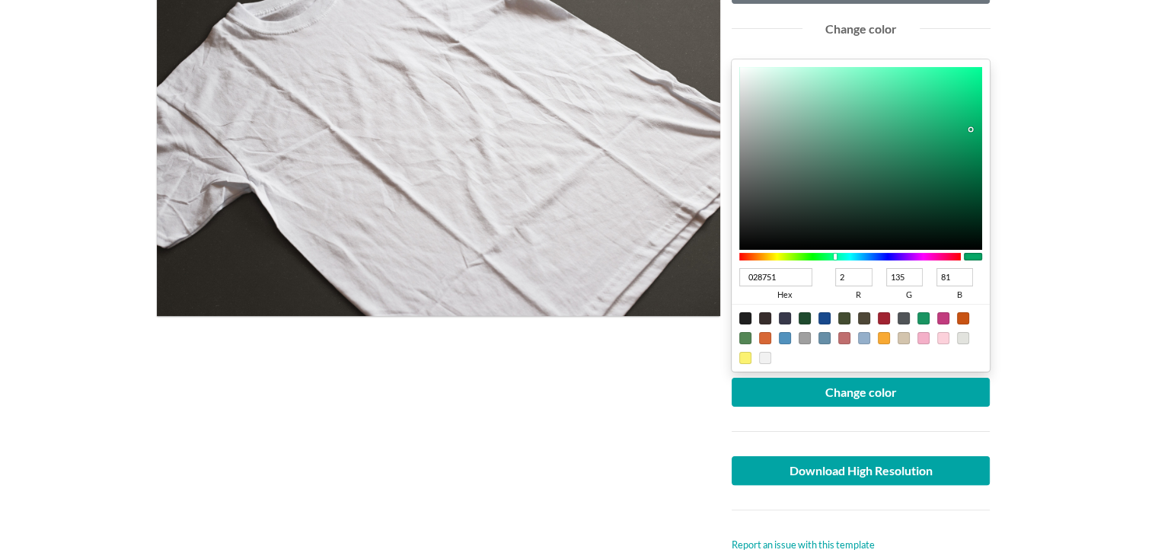
type input "79"
type input "017F4C"
type input "1"
type input "127"
type input "76"
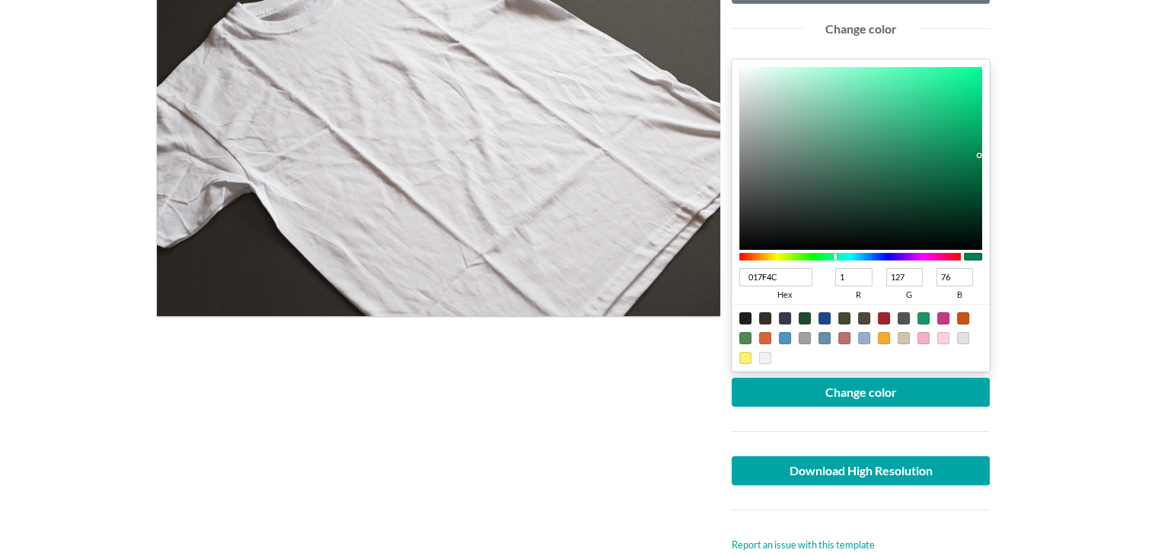
type input "017D4A"
type input "125"
type input "74"
type input "007B48"
type input "0"
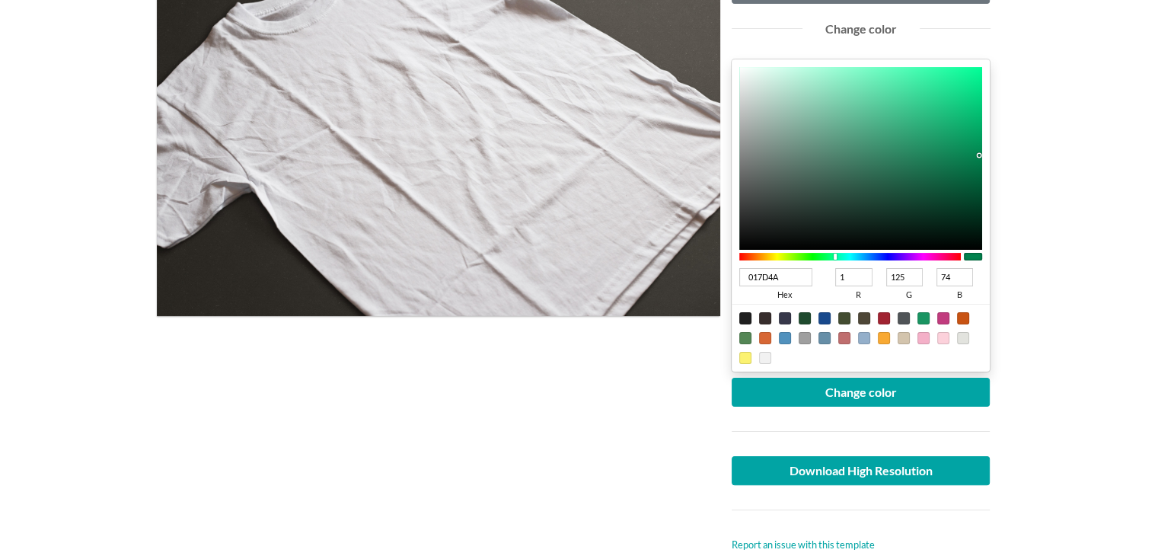
type input "123"
type input "72"
drag, startPoint x: 970, startPoint y: 126, endPoint x: 990, endPoint y: 161, distance: 40.2
click at [990, 161] on div "007B48 hex 0 r 123 g 72 b 100 a" at bounding box center [861, 215] width 259 height 312
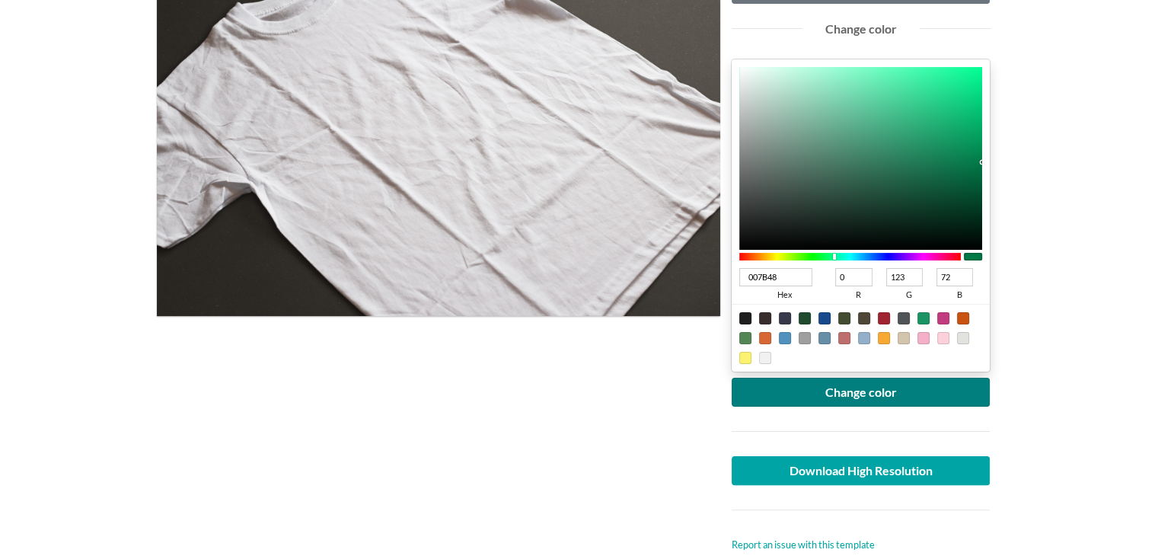
click at [865, 377] on div "Upload another artwork Edit artwork Change color 007B48 hex 0 r 123 g 72 b 100 …" at bounding box center [861, 246] width 259 height 613
click at [854, 381] on button "Change color" at bounding box center [861, 392] width 259 height 29
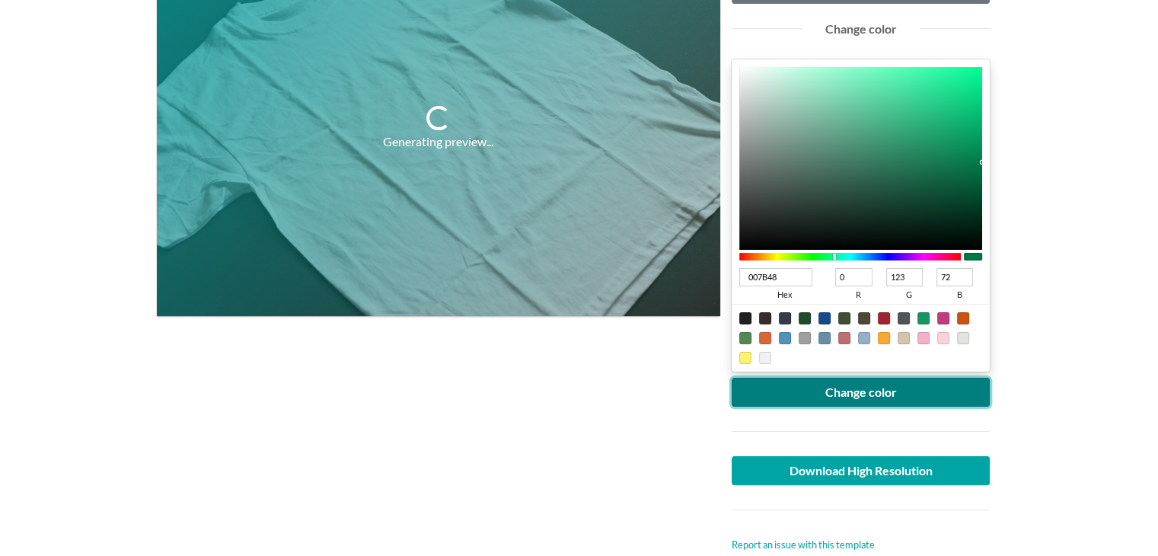
scroll to position [0, 0]
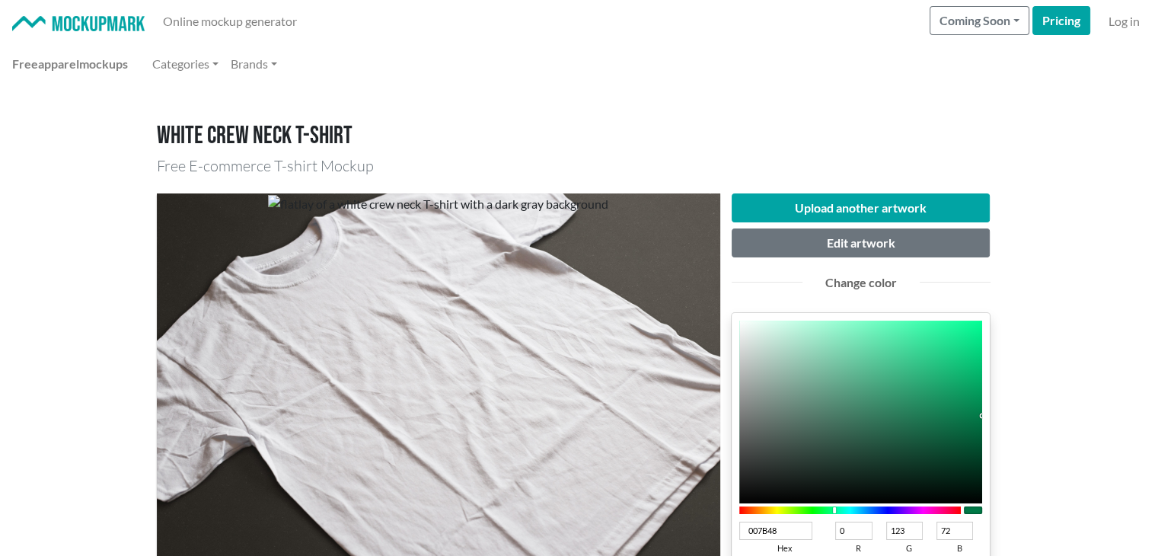
type input "005D37"
type input "93"
type input "55"
click at [982, 436] on div at bounding box center [861, 412] width 244 height 183
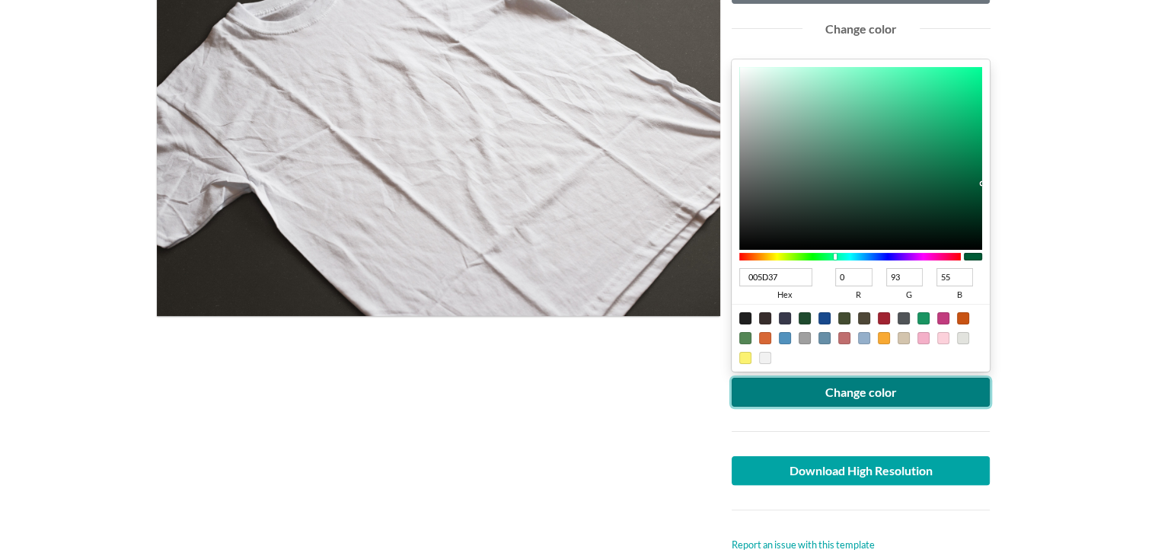
click at [886, 391] on button "Change color" at bounding box center [861, 392] width 259 height 29
drag, startPoint x: 815, startPoint y: 398, endPoint x: 813, endPoint y: 407, distance: 9.4
click at [813, 399] on button "Change color" at bounding box center [861, 392] width 259 height 29
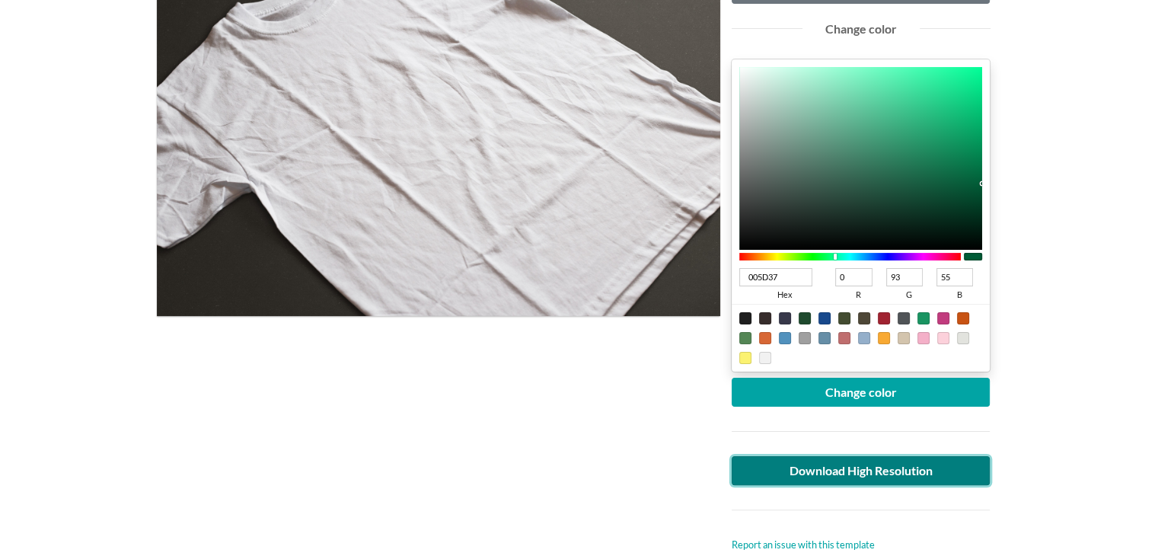
click at [810, 468] on link "Download High Resolution" at bounding box center [861, 470] width 259 height 29
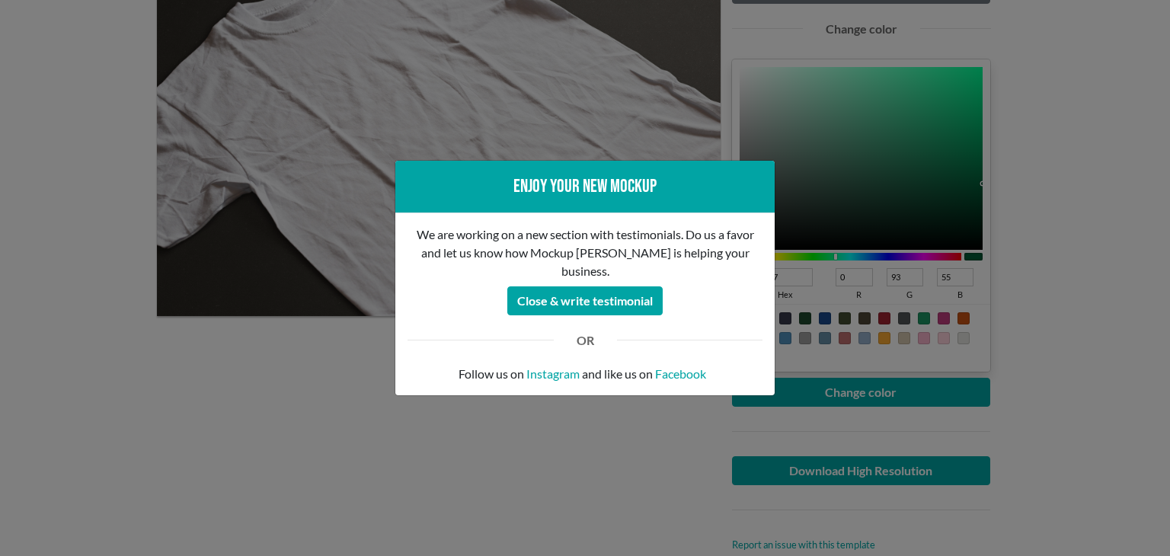
click at [132, 436] on div "Enjoy your new mockup We are working on a new section with testimonials. Do us …" at bounding box center [585, 278] width 1170 height 556
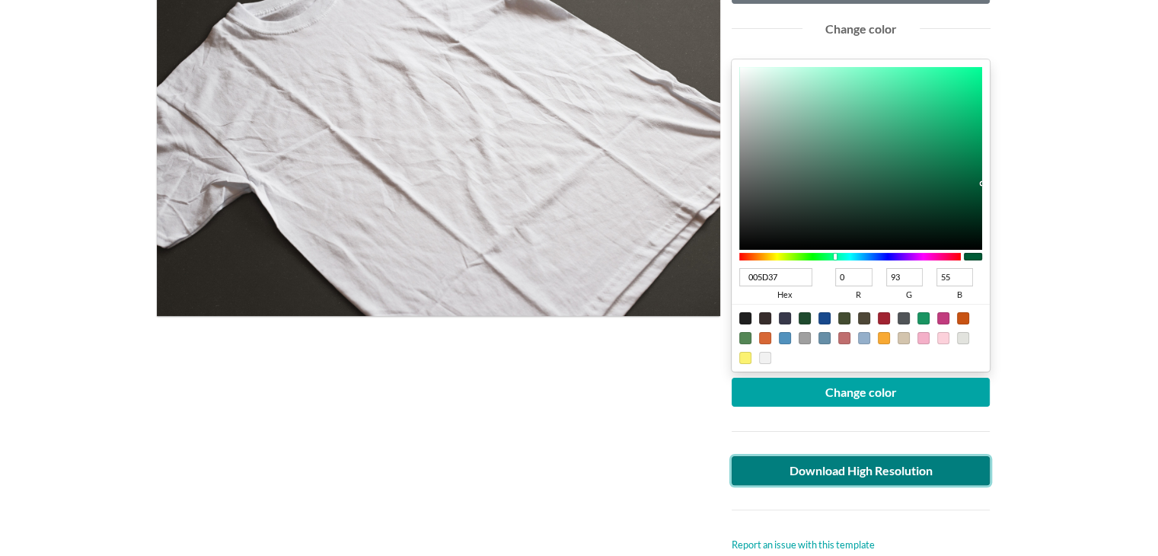
scroll to position [0, 0]
